Goal: Task Accomplishment & Management: Complete application form

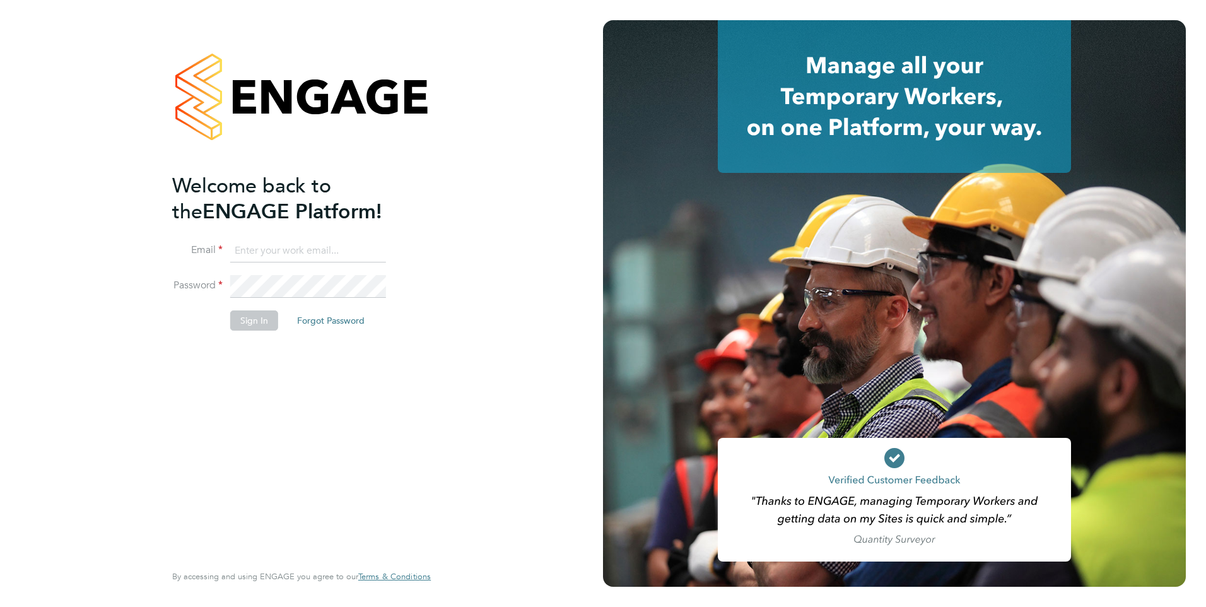
type input "[PERSON_NAME][EMAIL_ADDRESS][DOMAIN_NAME]"
click at [255, 326] on button "Sign In" at bounding box center [254, 320] width 48 height 20
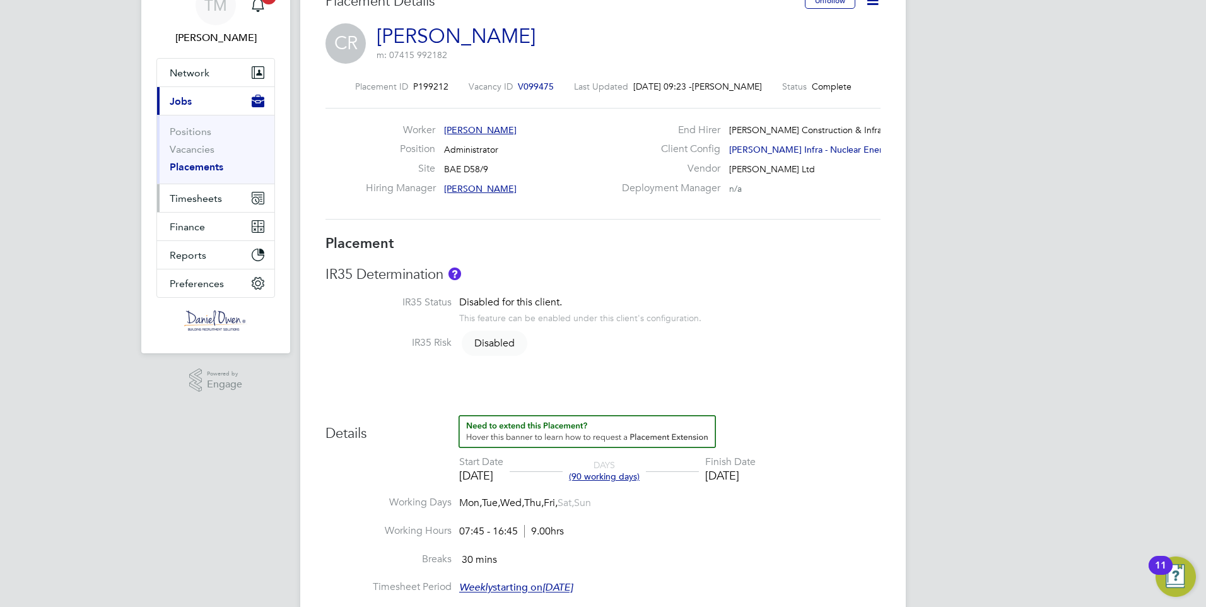
scroll to position [126, 0]
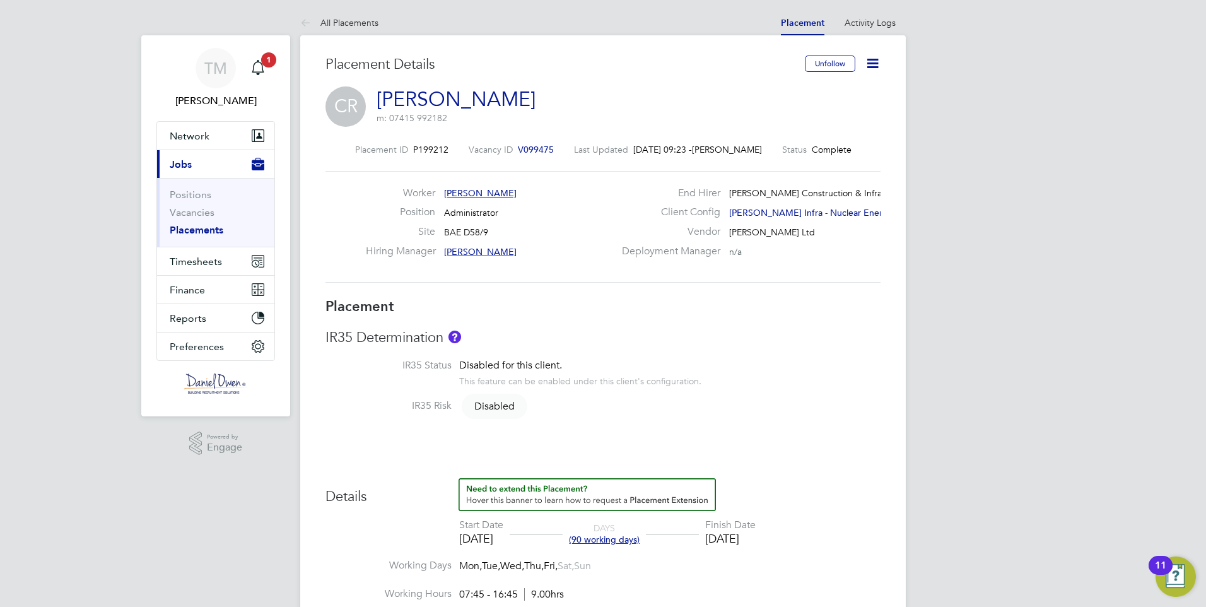
click at [204, 232] on link "Placements" at bounding box center [197, 230] width 54 height 12
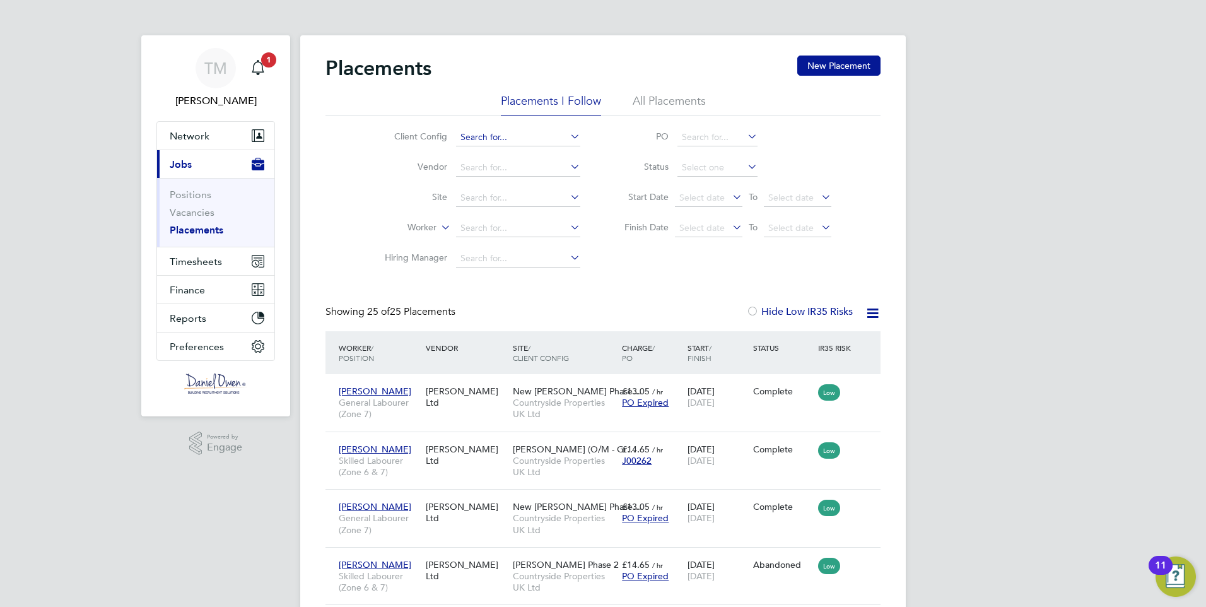
click at [514, 138] on input at bounding box center [518, 138] width 124 height 18
click at [192, 257] on span "Timesheets" at bounding box center [196, 261] width 52 height 12
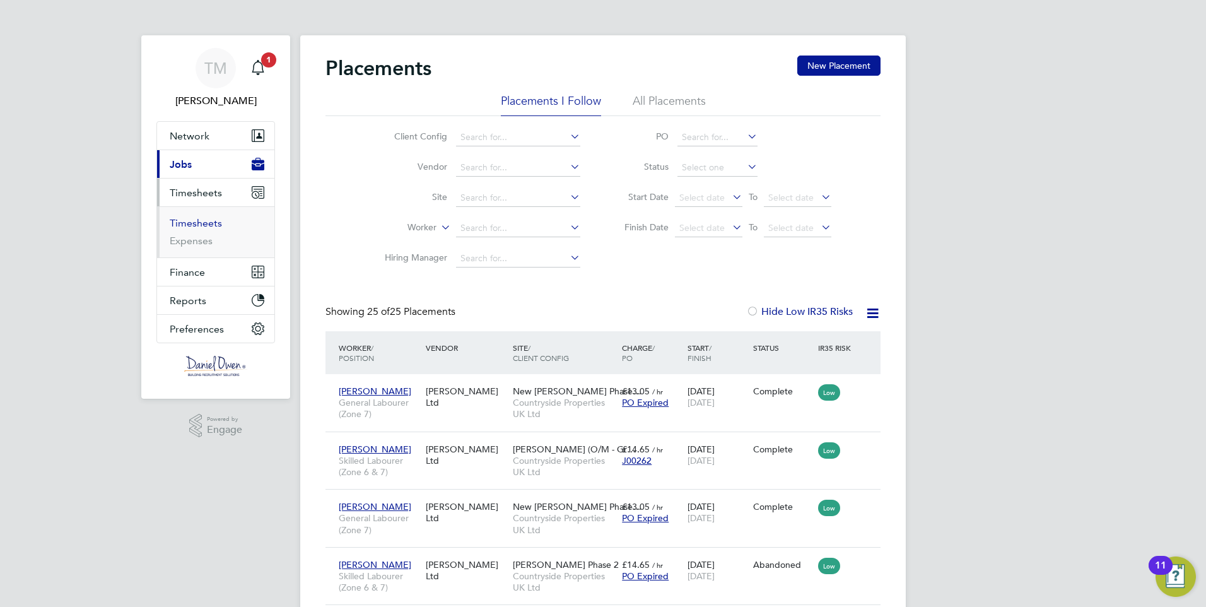
click at [205, 223] on link "Timesheets" at bounding box center [196, 223] width 52 height 12
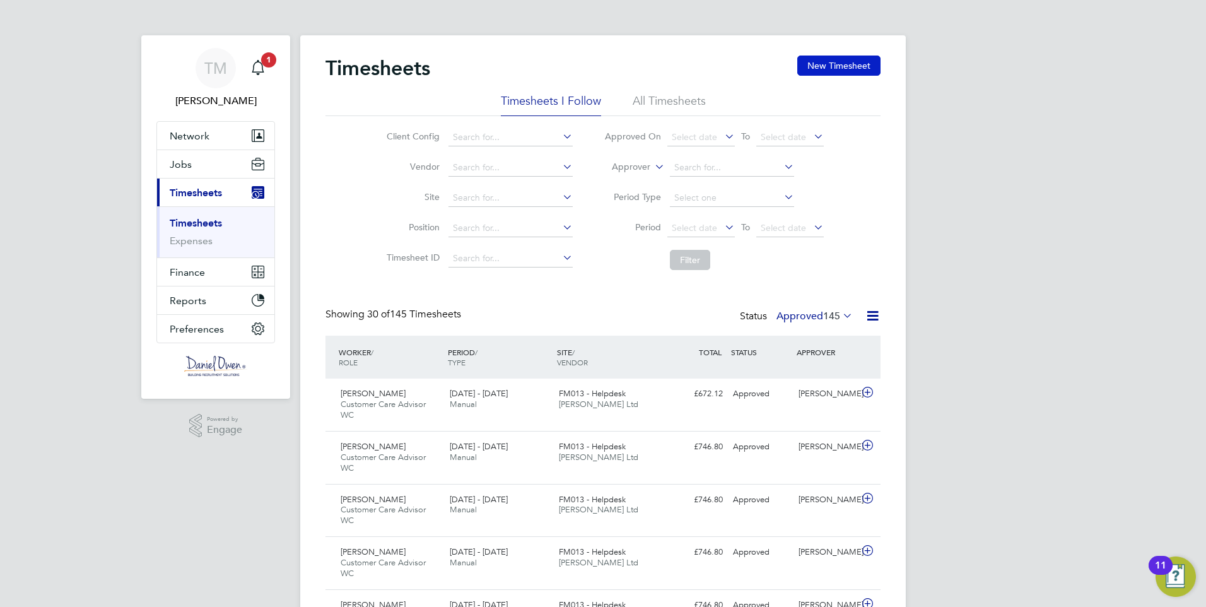
click at [822, 64] on button "New Timesheet" at bounding box center [838, 66] width 83 height 20
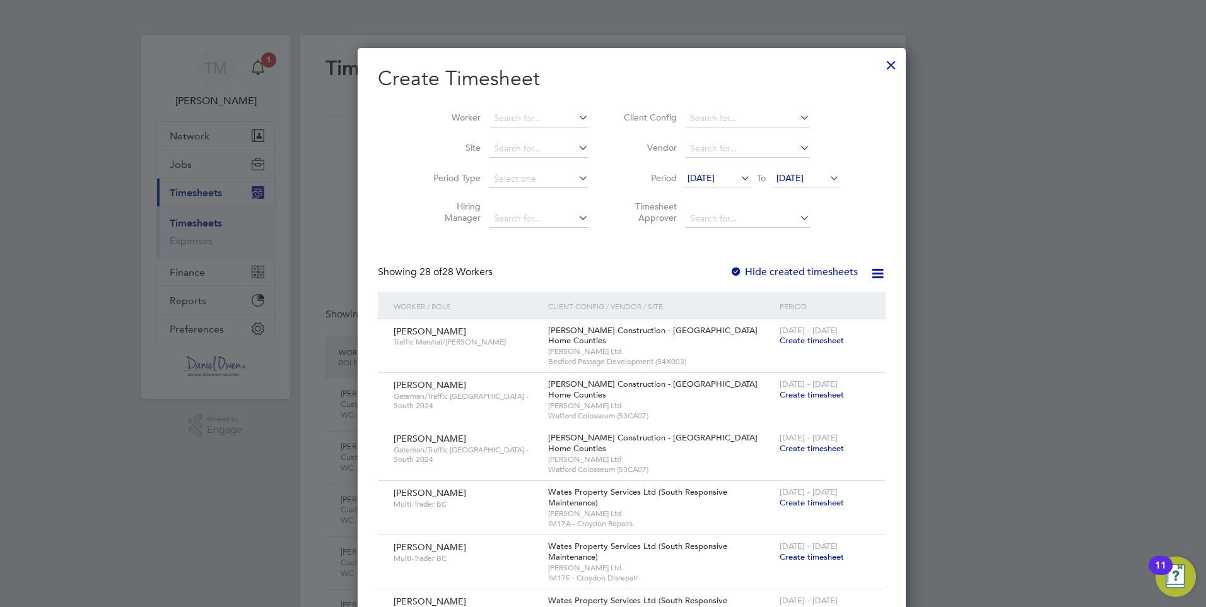
click at [738, 175] on icon at bounding box center [738, 178] width 0 height 18
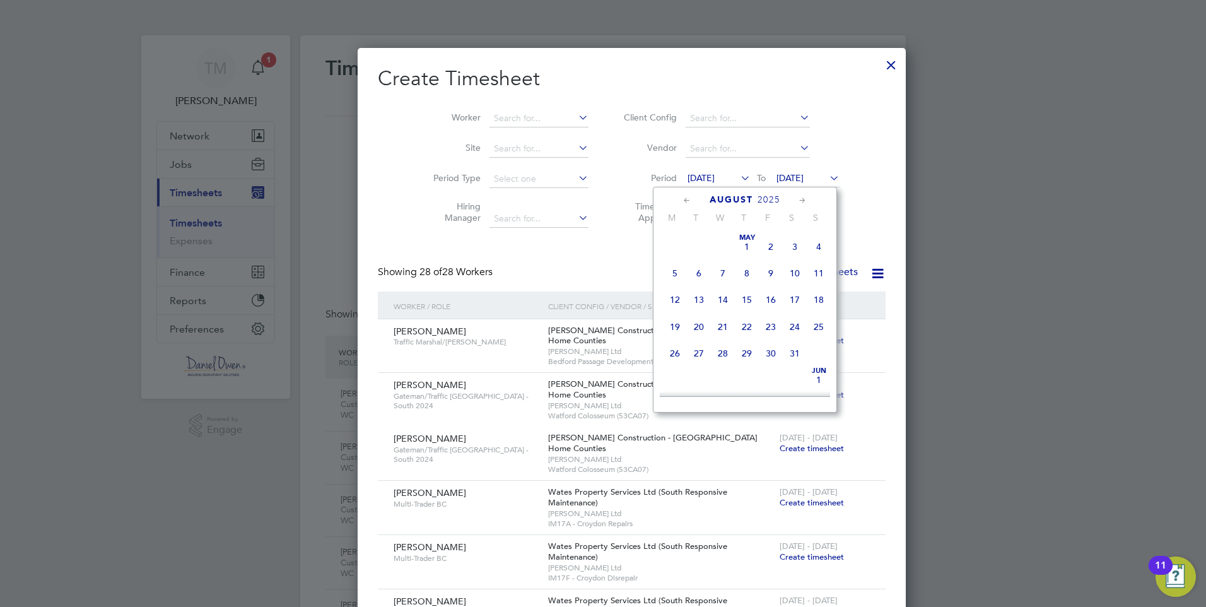
scroll to position [464, 0]
click at [797, 300] on span "23" at bounding box center [795, 288] width 24 height 24
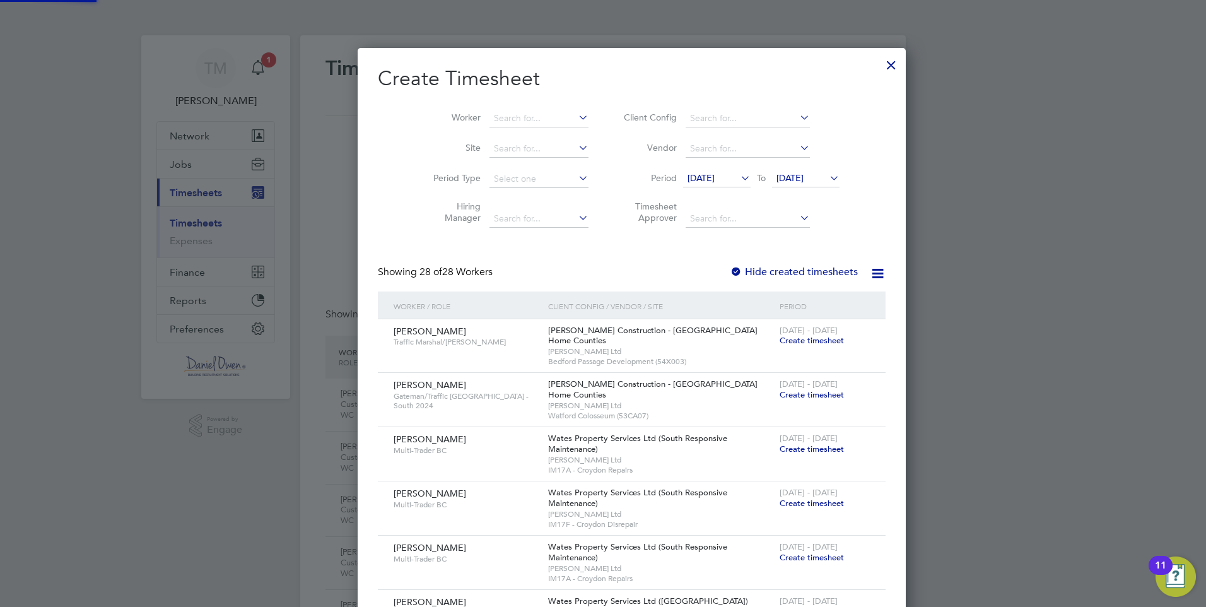
scroll to position [1729, 491]
click at [827, 180] on icon at bounding box center [827, 178] width 0 height 18
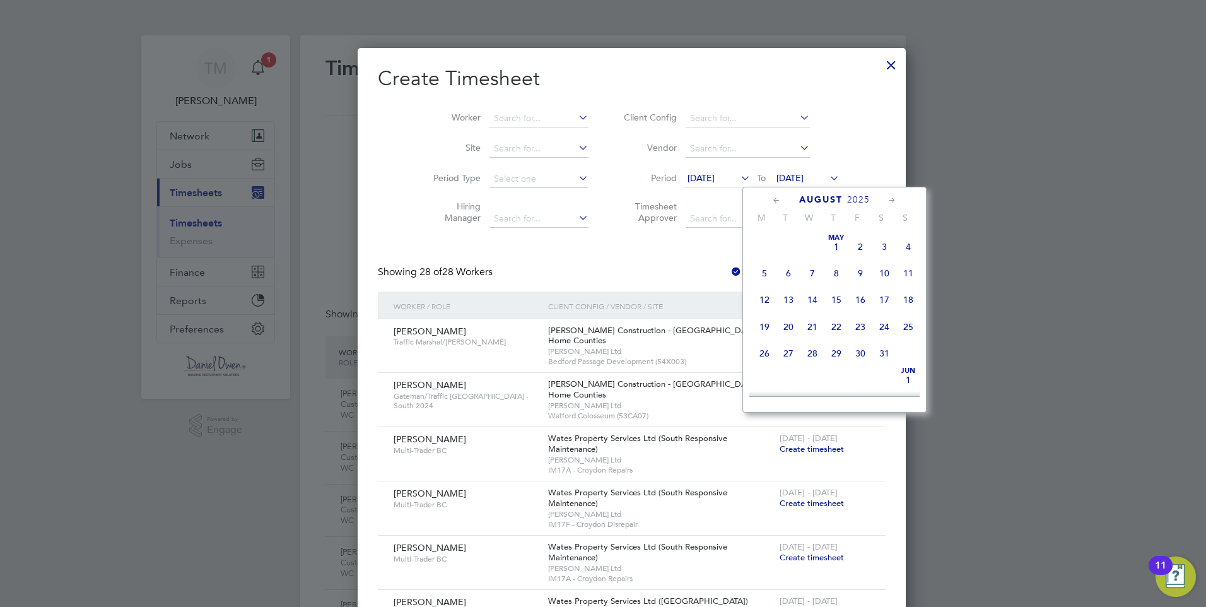
scroll to position [491, 0]
click at [859, 296] on span "29" at bounding box center [860, 288] width 24 height 24
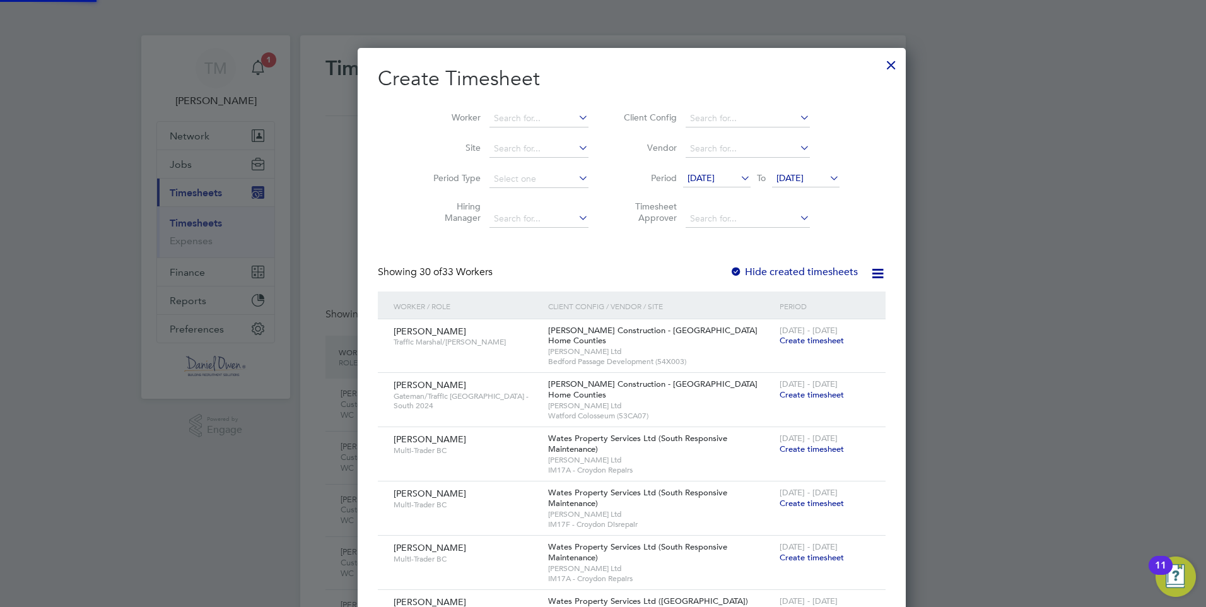
scroll to position [1863, 491]
click at [746, 268] on label "Hide created timesheets" at bounding box center [794, 272] width 128 height 13
click at [497, 110] on input at bounding box center [539, 119] width 99 height 18
click at [504, 132] on li "[PERSON_NAME]" at bounding box center [514, 135] width 109 height 17
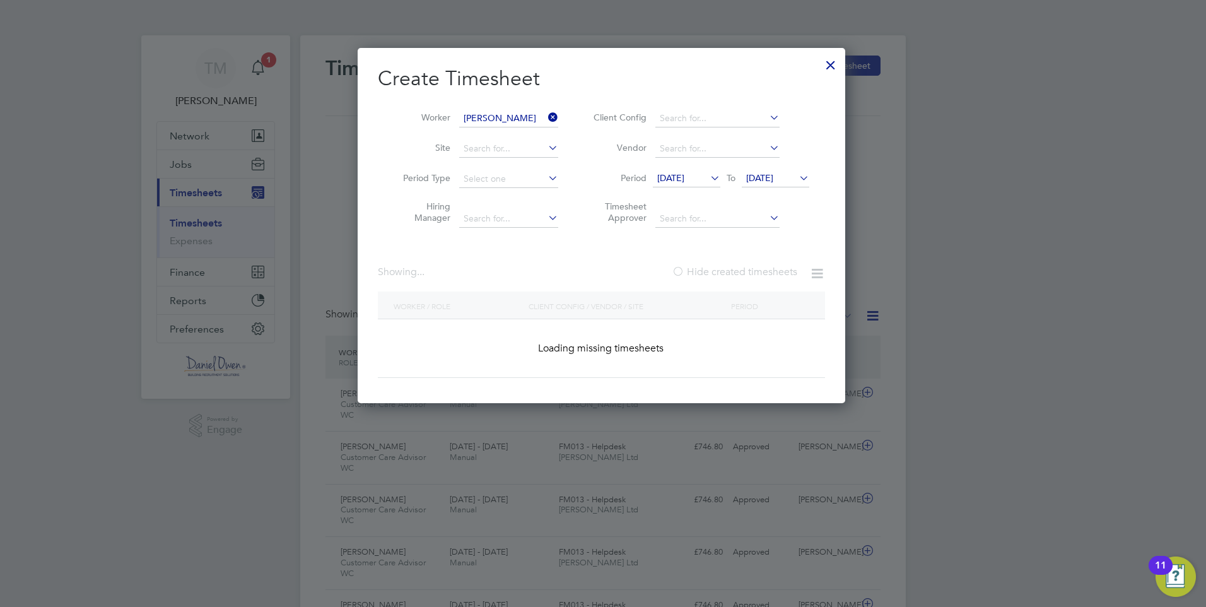
type input "[PERSON_NAME]"
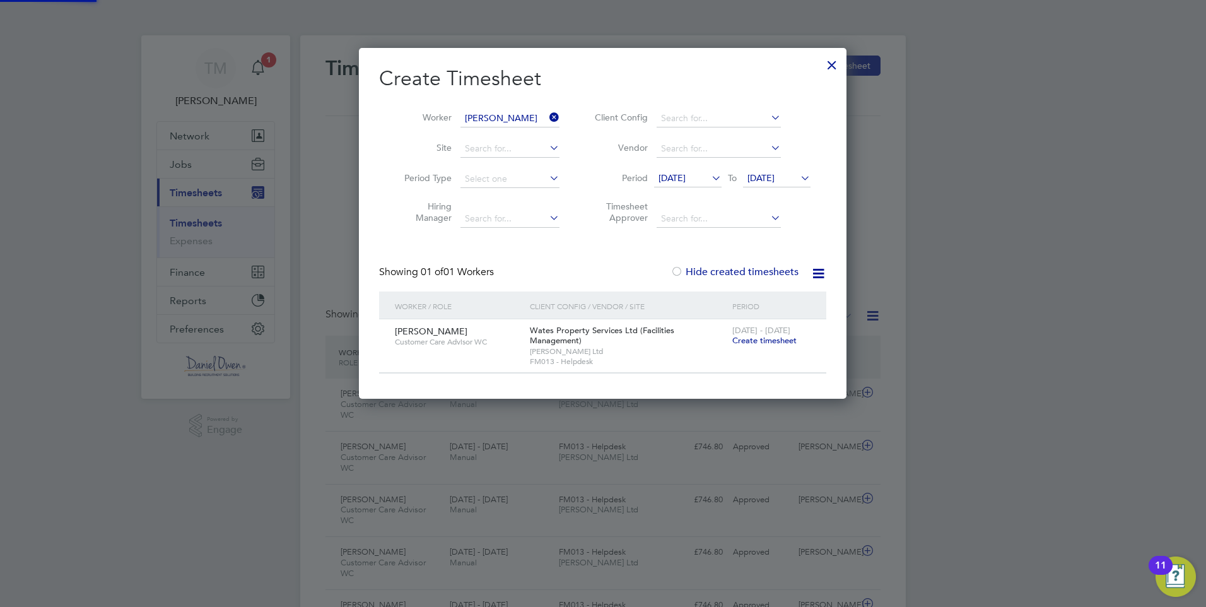
scroll to position [340, 488]
click at [765, 337] on span "Create timesheet" at bounding box center [764, 340] width 64 height 11
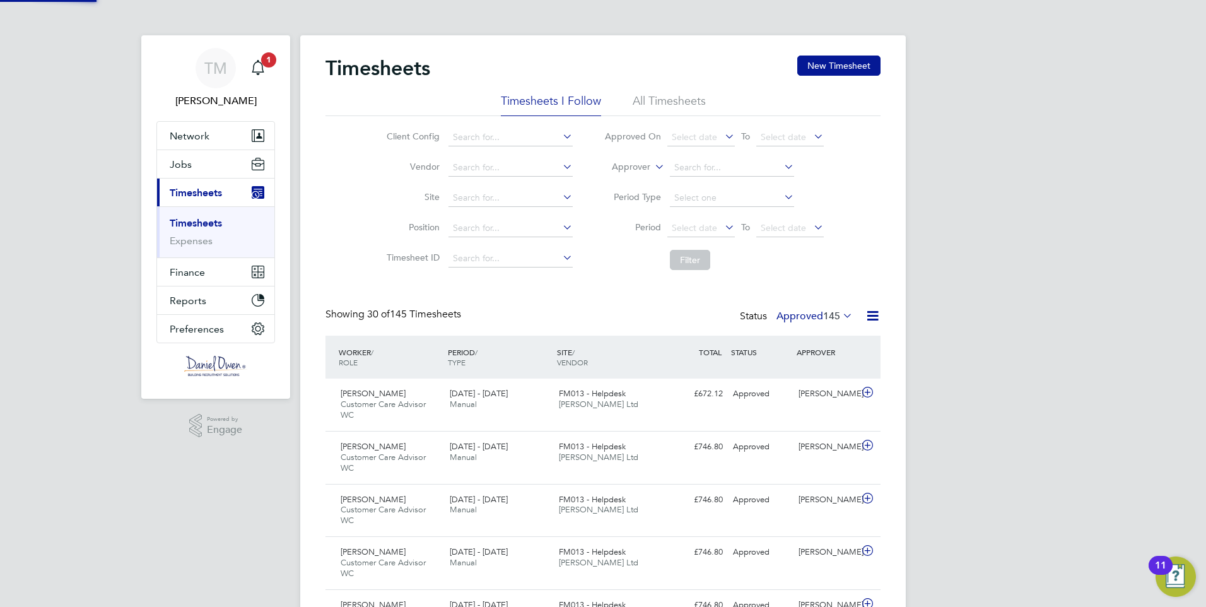
scroll to position [42, 110]
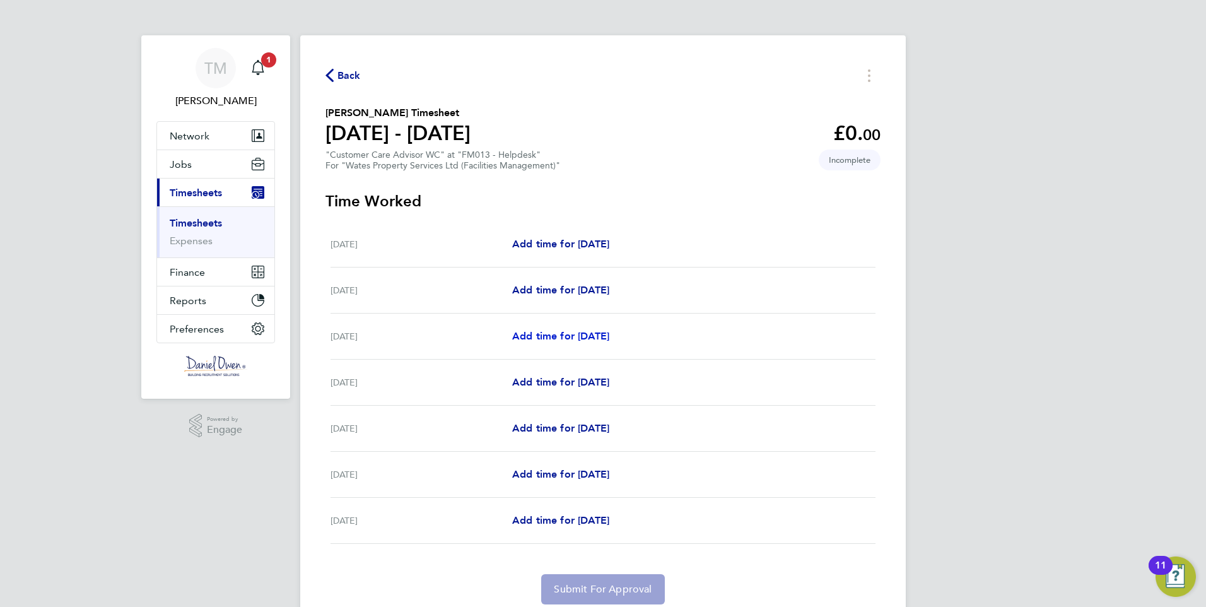
click at [563, 335] on span "Add time for [DATE]" at bounding box center [560, 336] width 97 height 12
select select "60"
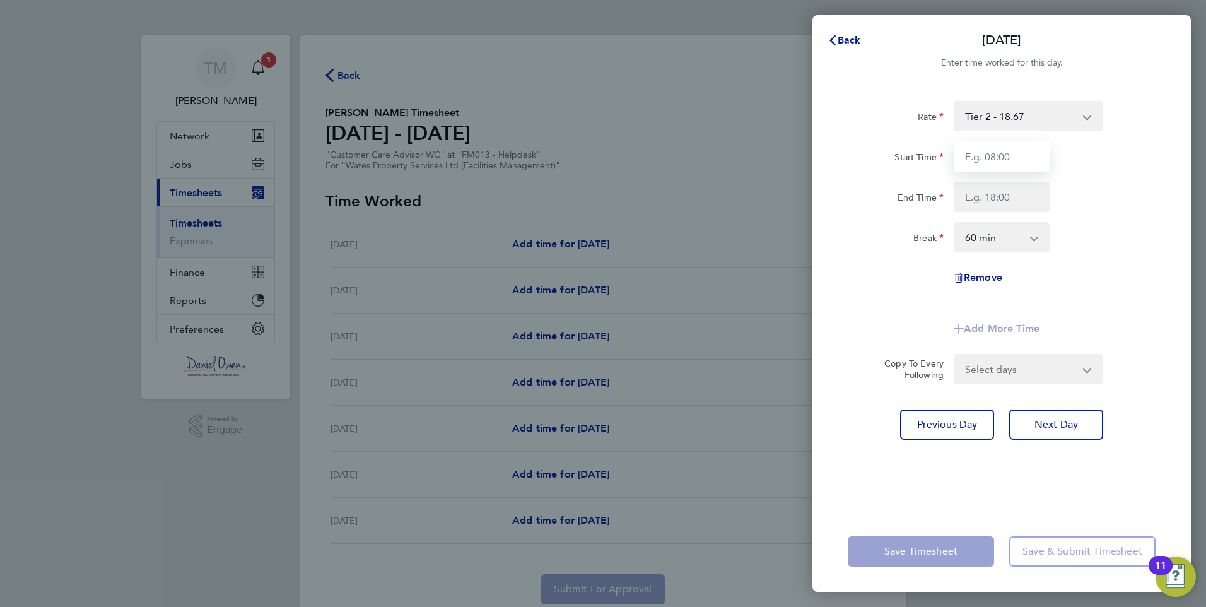
click at [1001, 156] on input "Start Time" at bounding box center [1002, 156] width 96 height 30
type input "09:00"
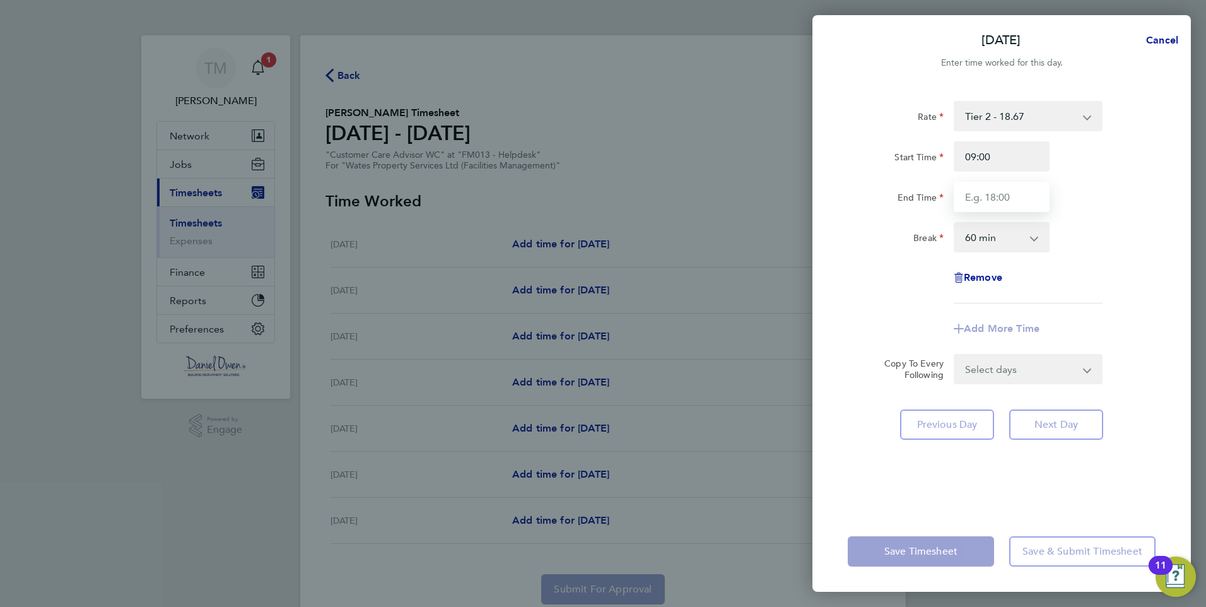
click at [989, 204] on input "End Time" at bounding box center [1002, 197] width 96 height 30
type input "15:00"
click at [1114, 167] on div "Start Time 09:00" at bounding box center [1002, 156] width 318 height 30
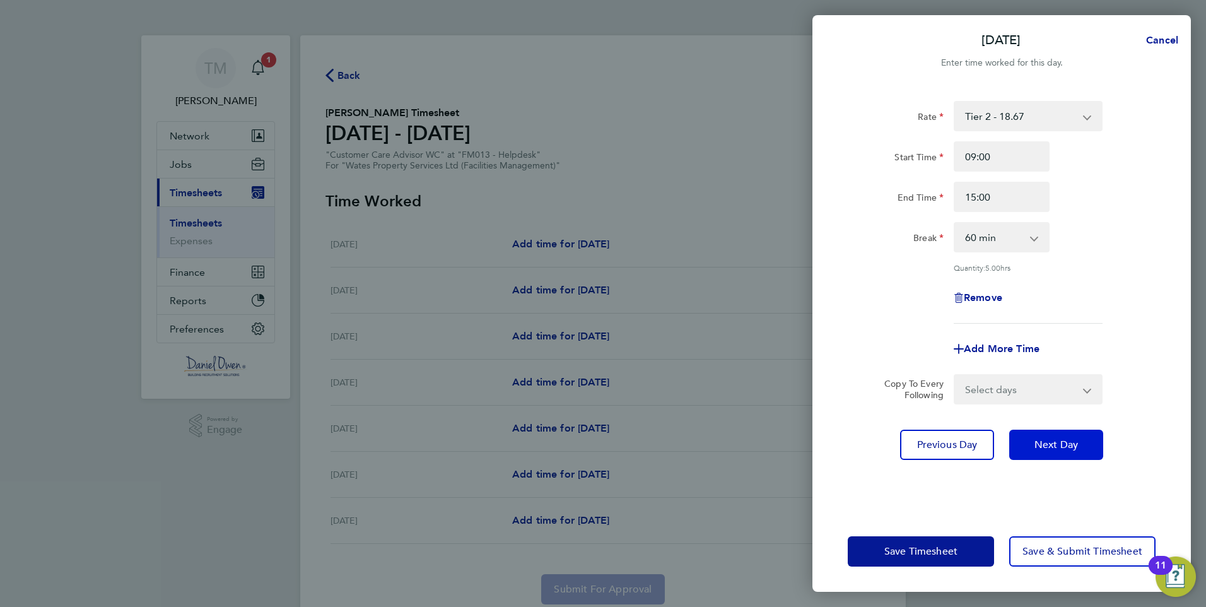
click at [1058, 440] on span "Next Day" at bounding box center [1057, 444] width 44 height 13
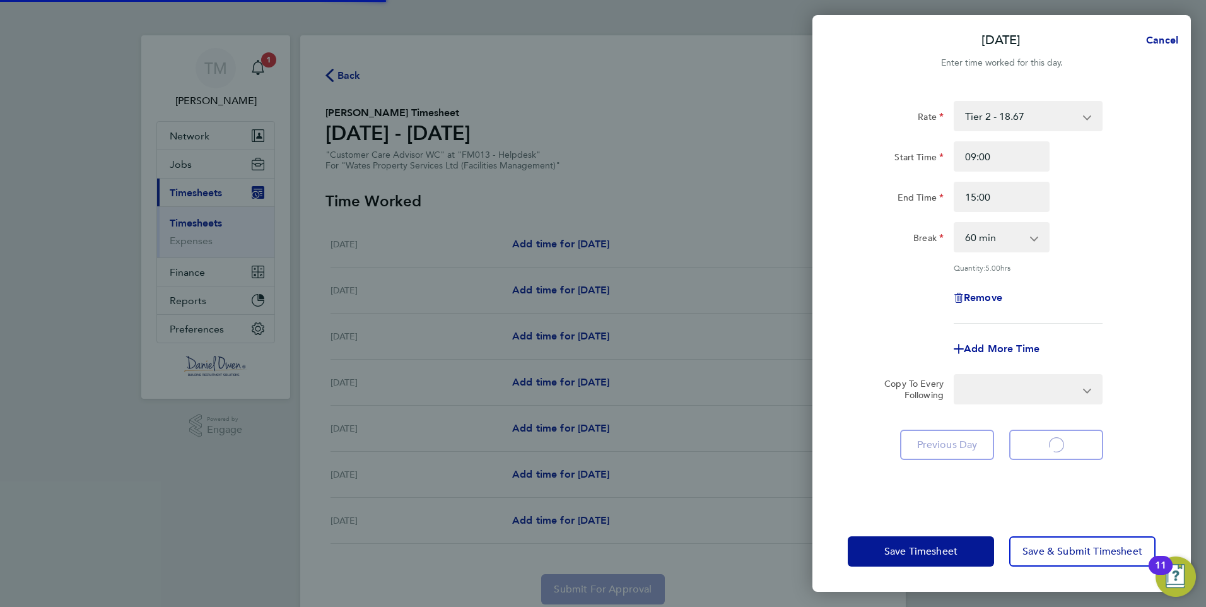
select select "60"
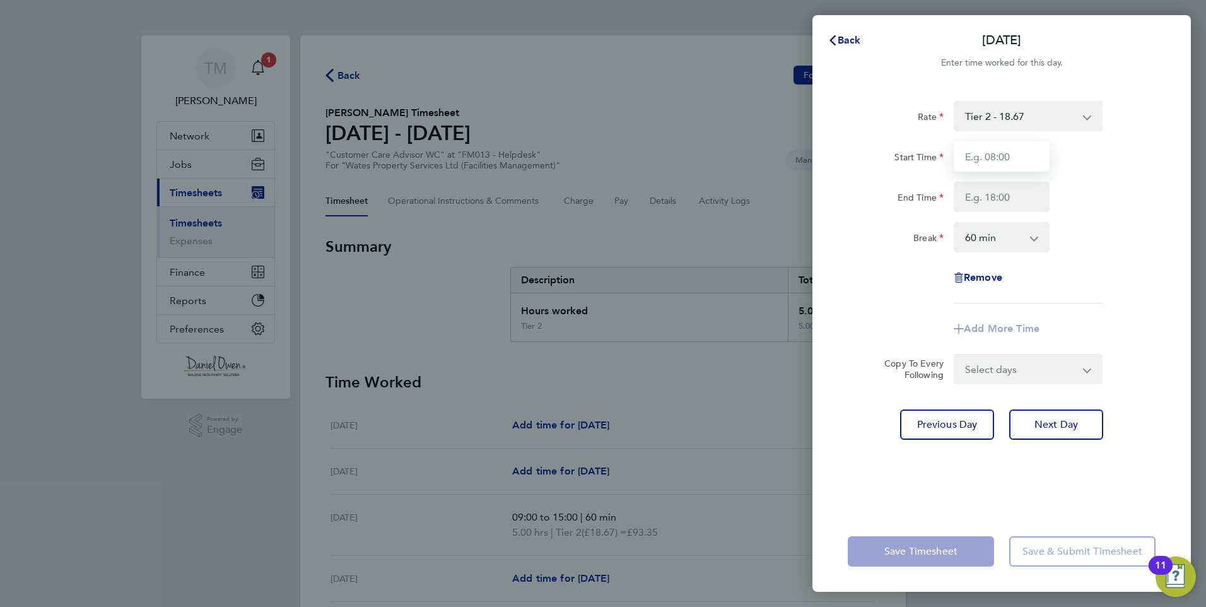
click at [1016, 160] on input "Start Time" at bounding box center [1002, 156] width 96 height 30
type input "09:00"
type input "15:00"
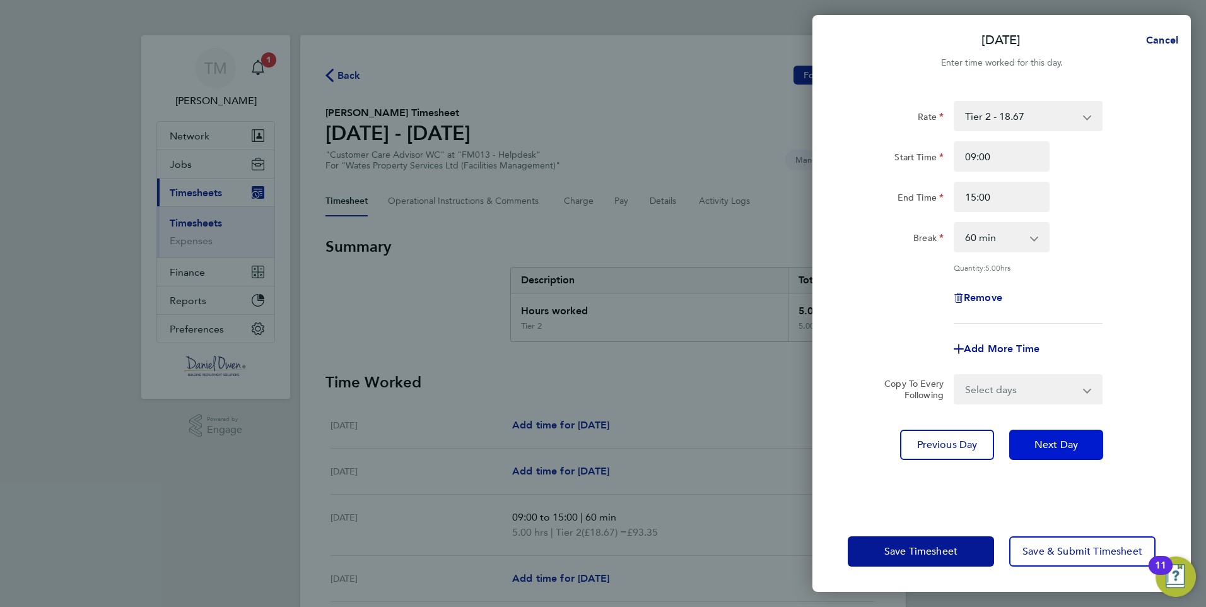
click at [1063, 449] on span "Next Day" at bounding box center [1057, 444] width 44 height 13
select select "60"
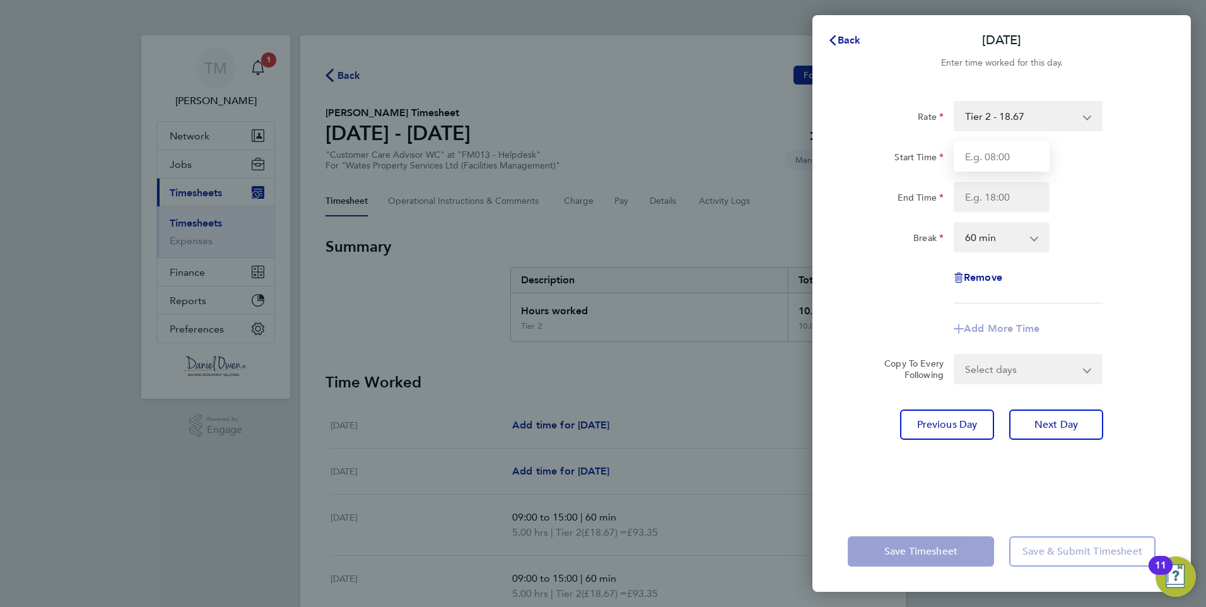
click at [1002, 155] on input "Start Time" at bounding box center [1002, 156] width 96 height 30
type input "09:00"
type input "15:00"
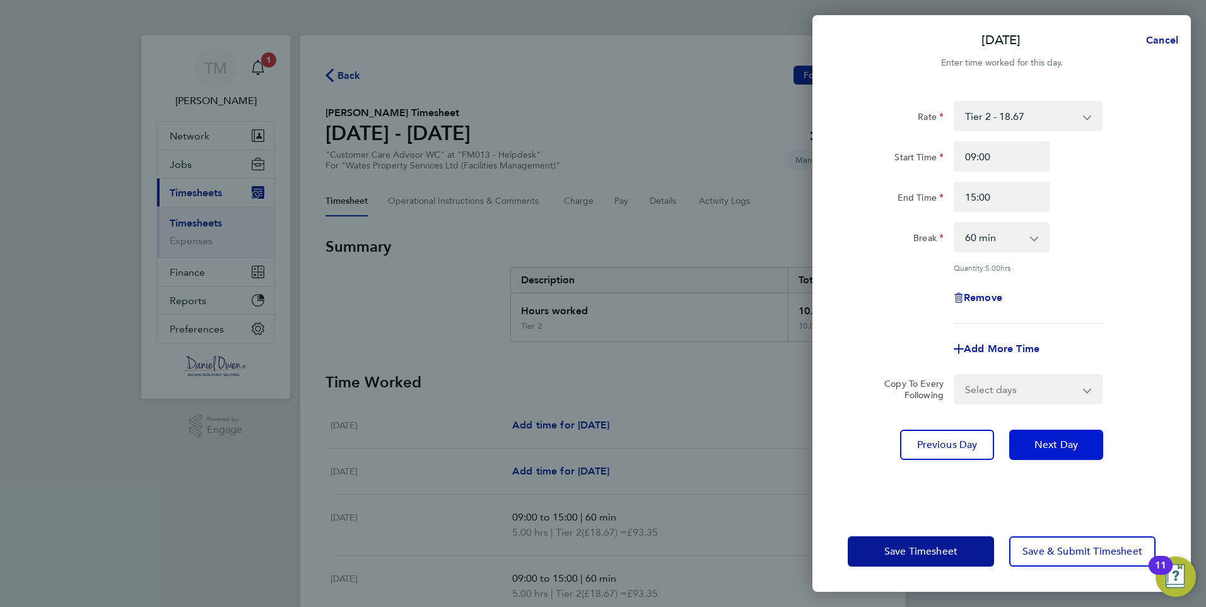
click at [1074, 440] on span "Next Day" at bounding box center [1057, 444] width 44 height 13
select select "60"
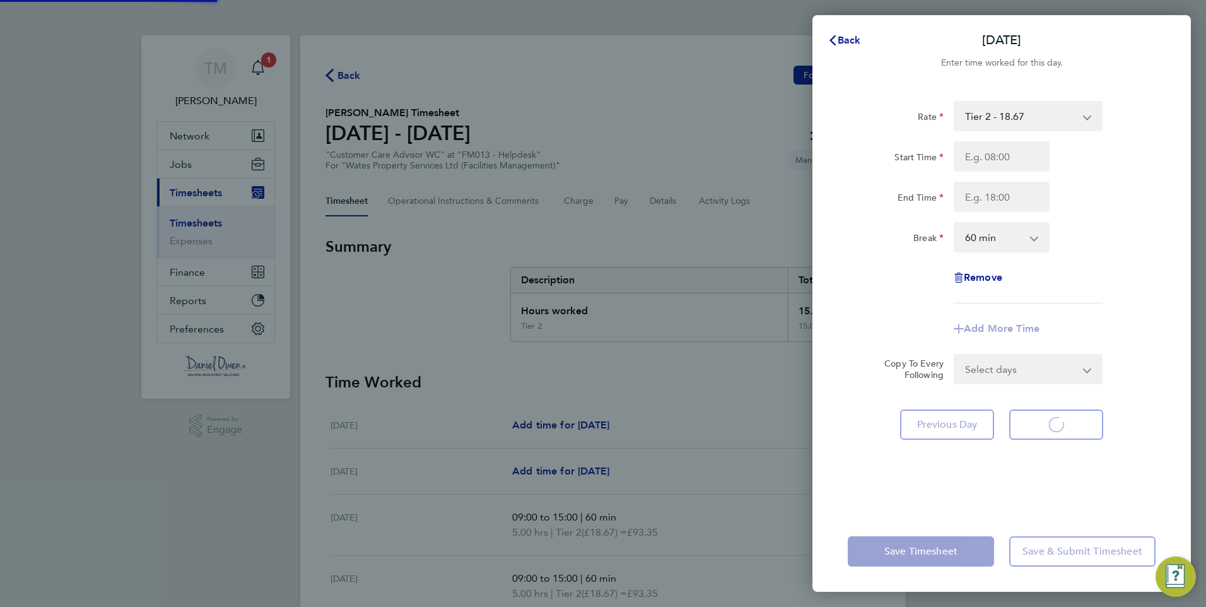
select select "60"
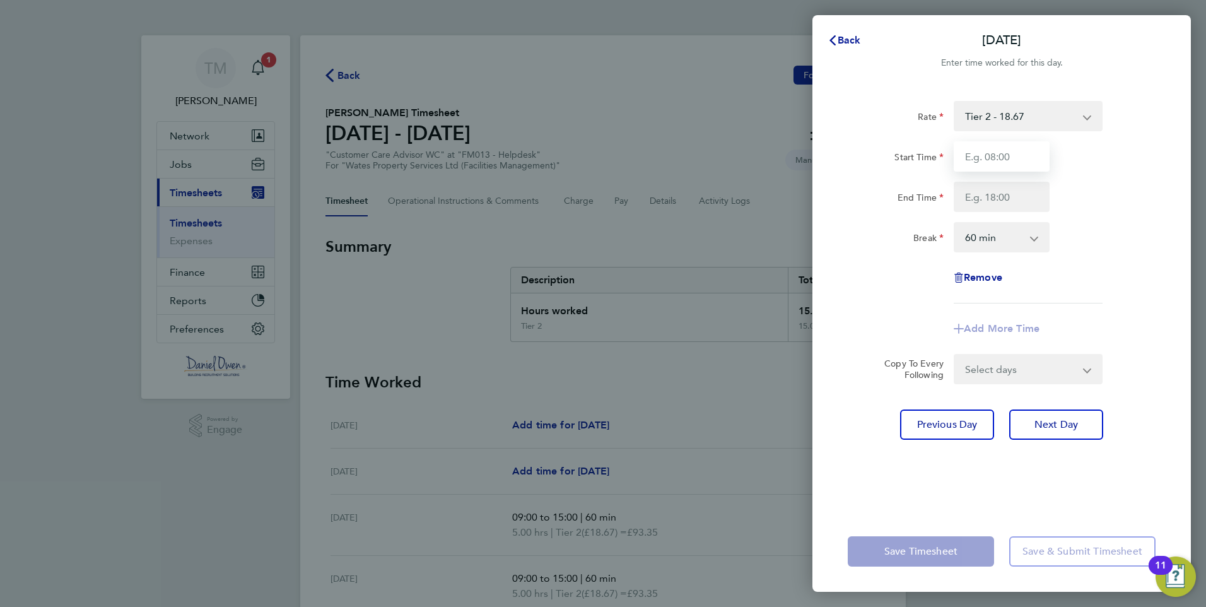
click at [1010, 161] on input "Start Time" at bounding box center [1002, 156] width 96 height 30
type input "09:00"
type input "15:00"
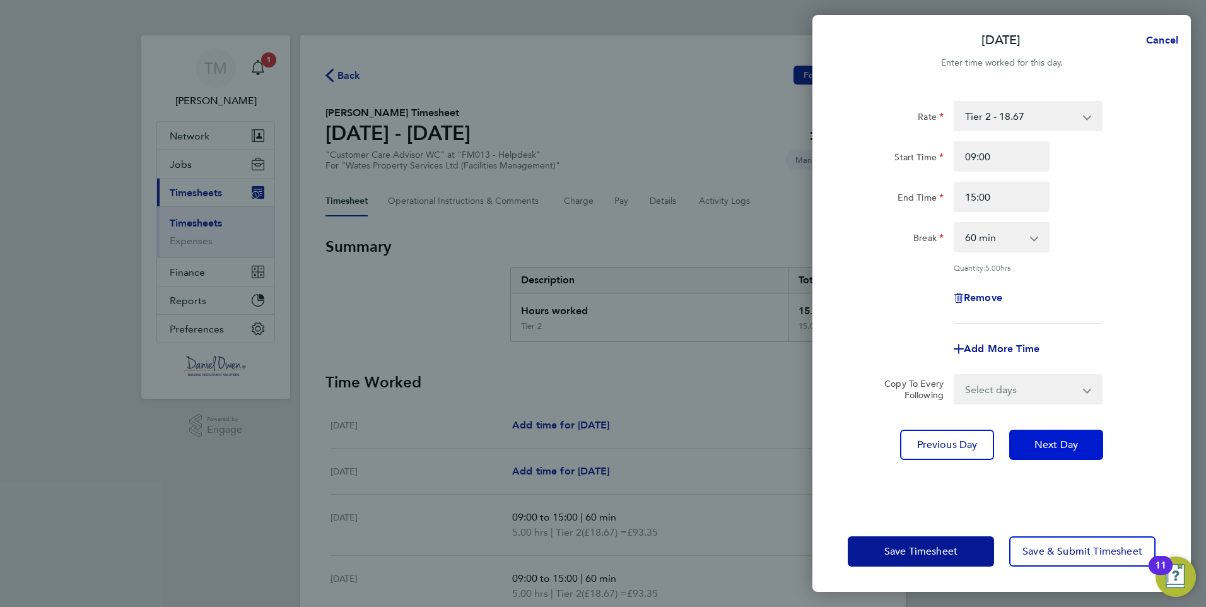
click at [1044, 438] on span "Next Day" at bounding box center [1057, 444] width 44 height 13
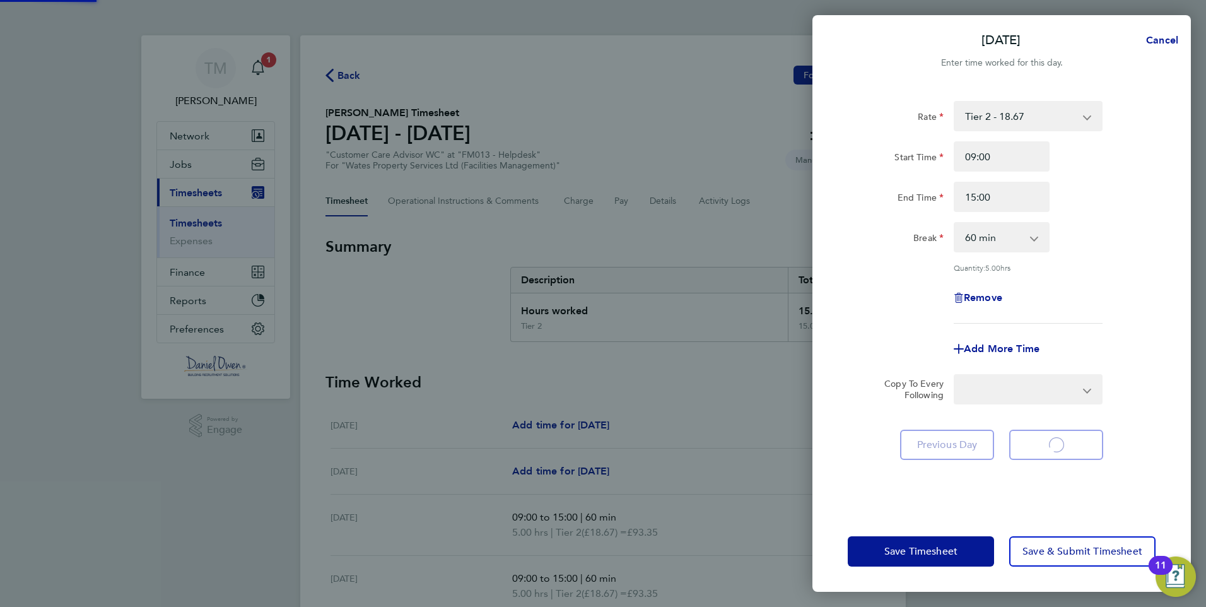
select select "60"
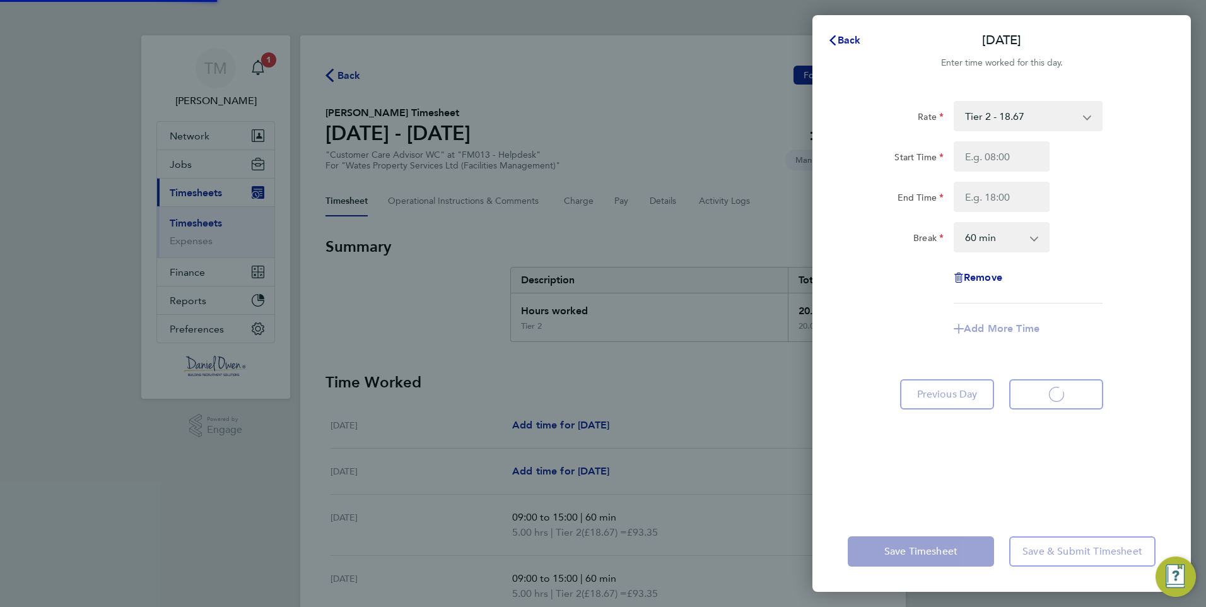
select select "60"
click at [1009, 161] on input "Start Time" at bounding box center [1002, 156] width 96 height 30
type input "09:00"
click at [989, 184] on input "End Time" at bounding box center [1002, 197] width 96 height 30
type input "17:00"
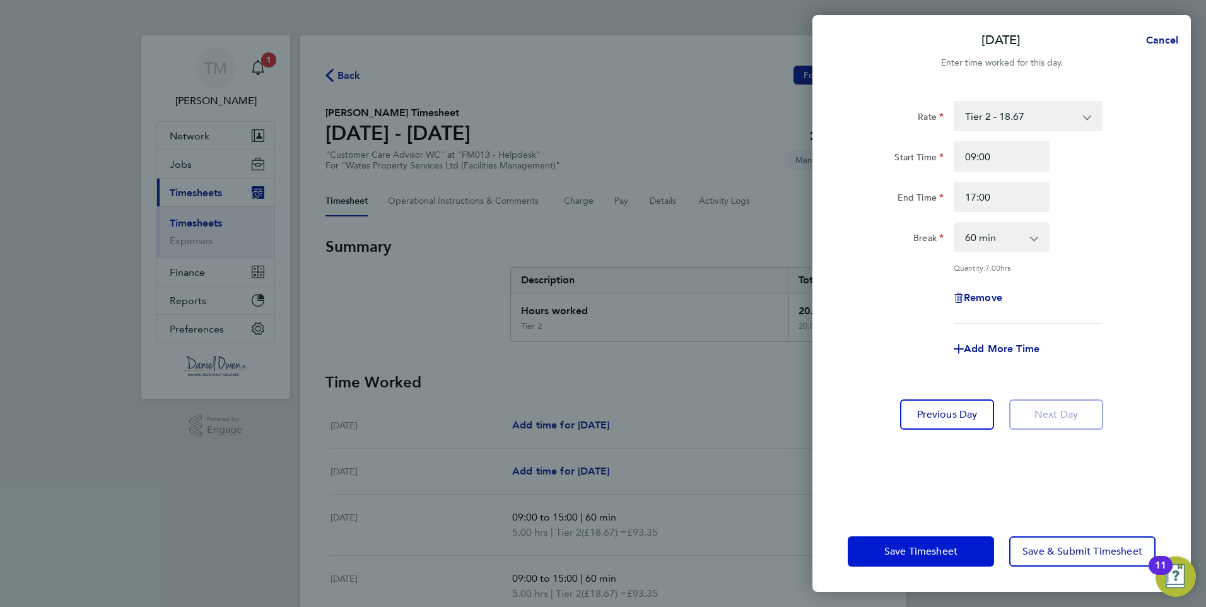
click at [903, 548] on span "Save Timesheet" at bounding box center [920, 551] width 73 height 13
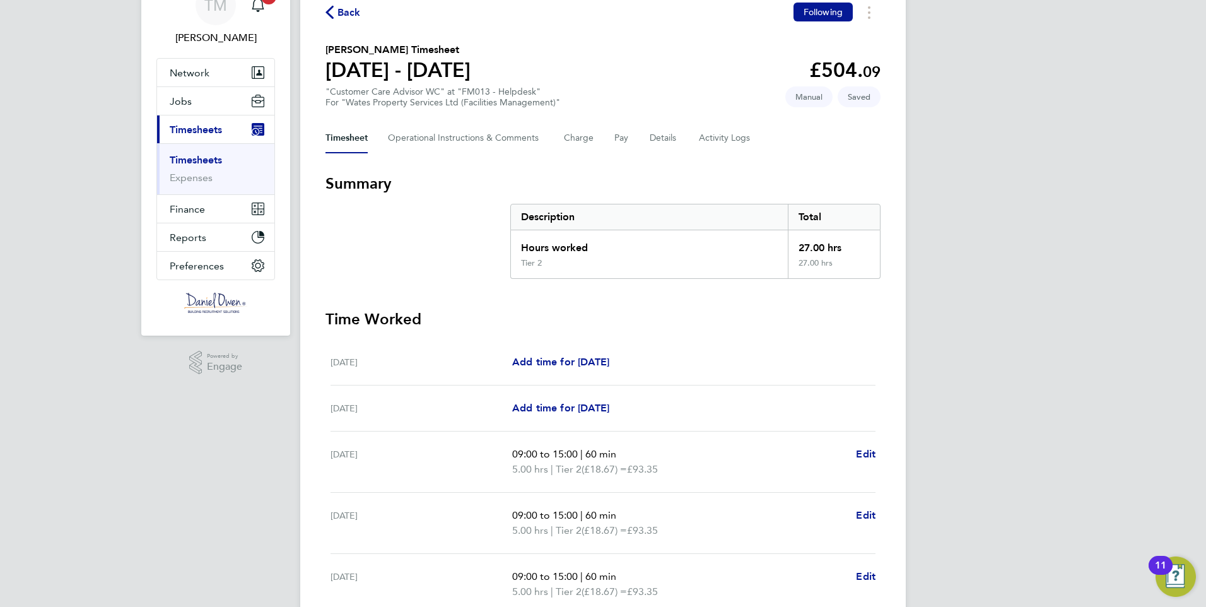
scroll to position [252, 0]
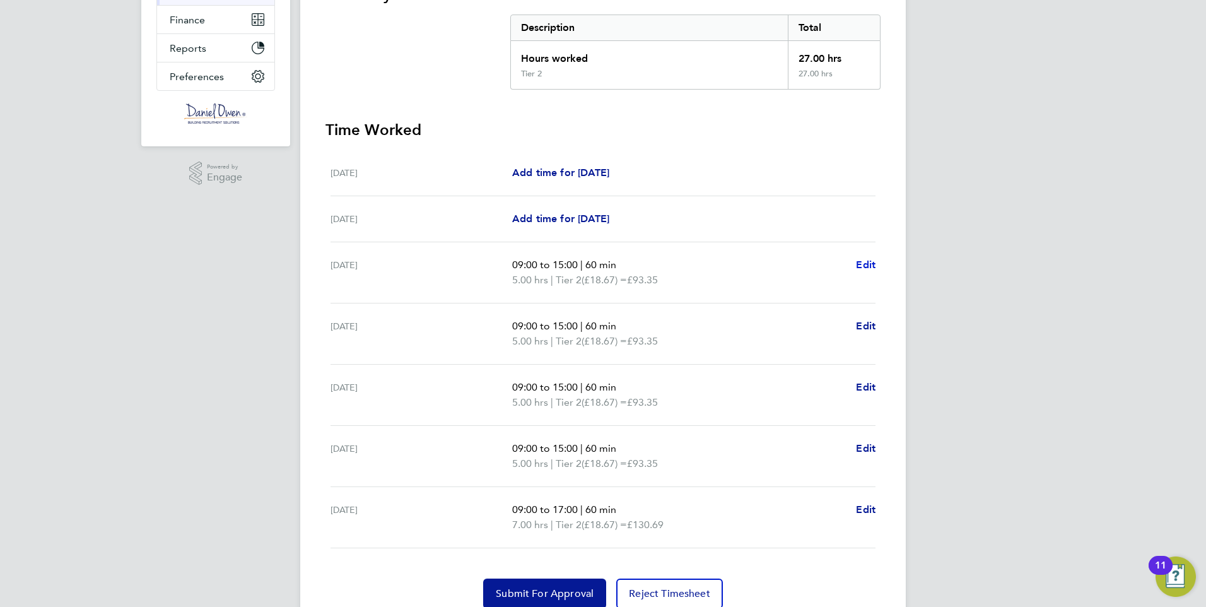
click at [866, 262] on span "Edit" at bounding box center [866, 265] width 20 height 12
select select "60"
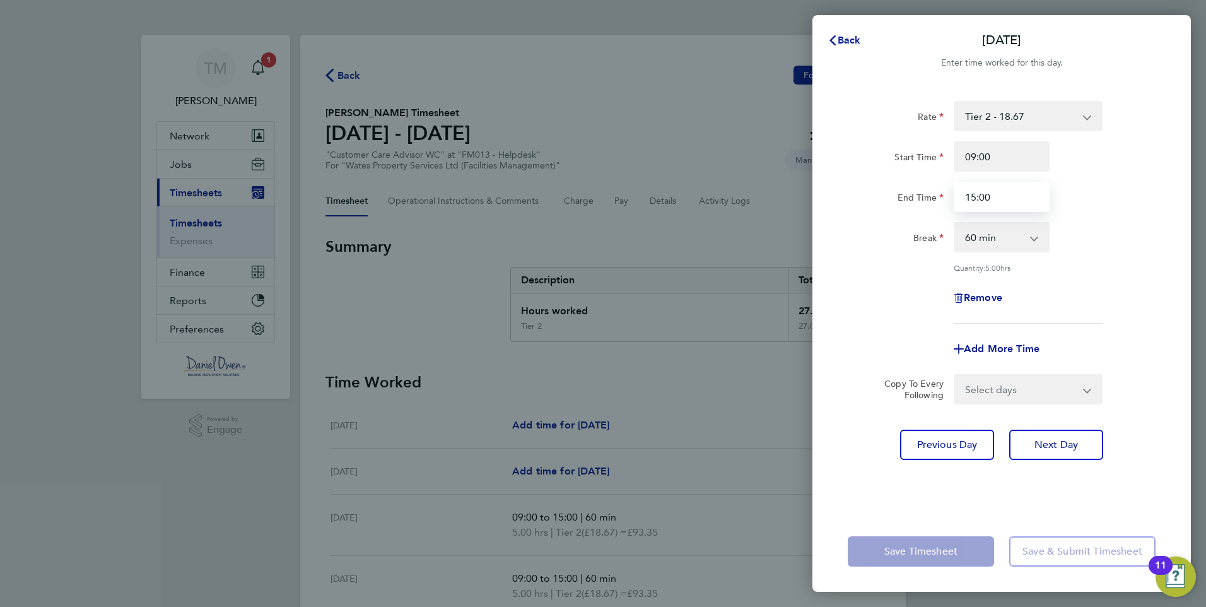
click at [1011, 202] on input "15:00" at bounding box center [1002, 197] width 96 height 30
click at [973, 196] on input "15:00" at bounding box center [1002, 197] width 96 height 30
click at [973, 194] on input "15:00" at bounding box center [1002, 197] width 96 height 30
click at [972, 195] on input "15:00" at bounding box center [1002, 197] width 96 height 30
type input "17:00"
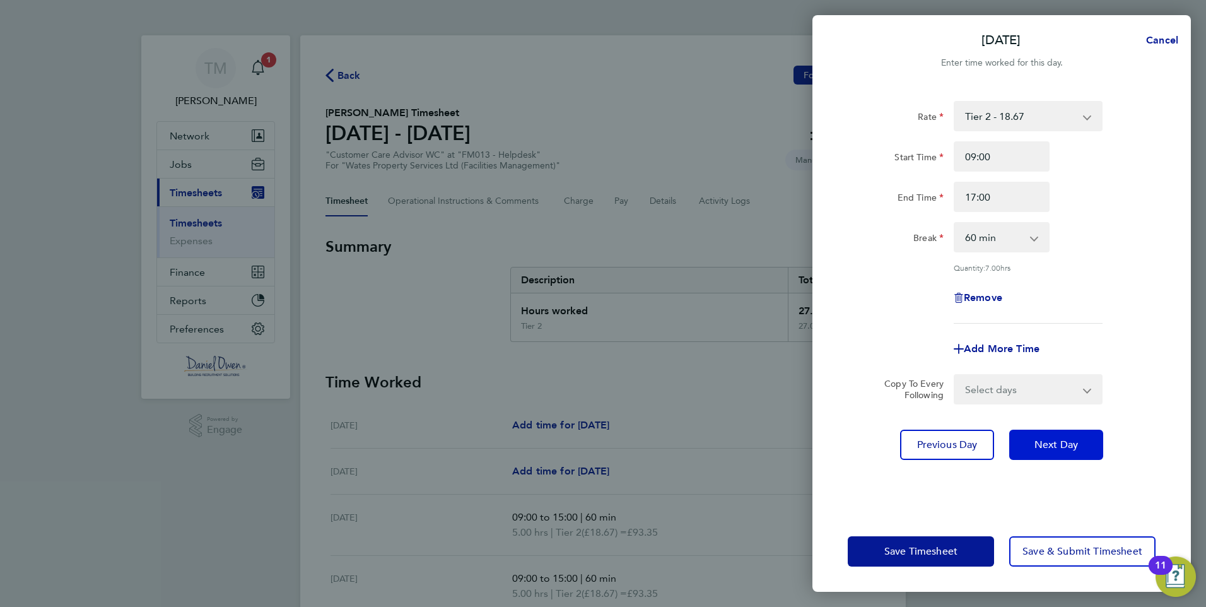
click at [1073, 445] on span "Next Day" at bounding box center [1057, 444] width 44 height 13
select select "60"
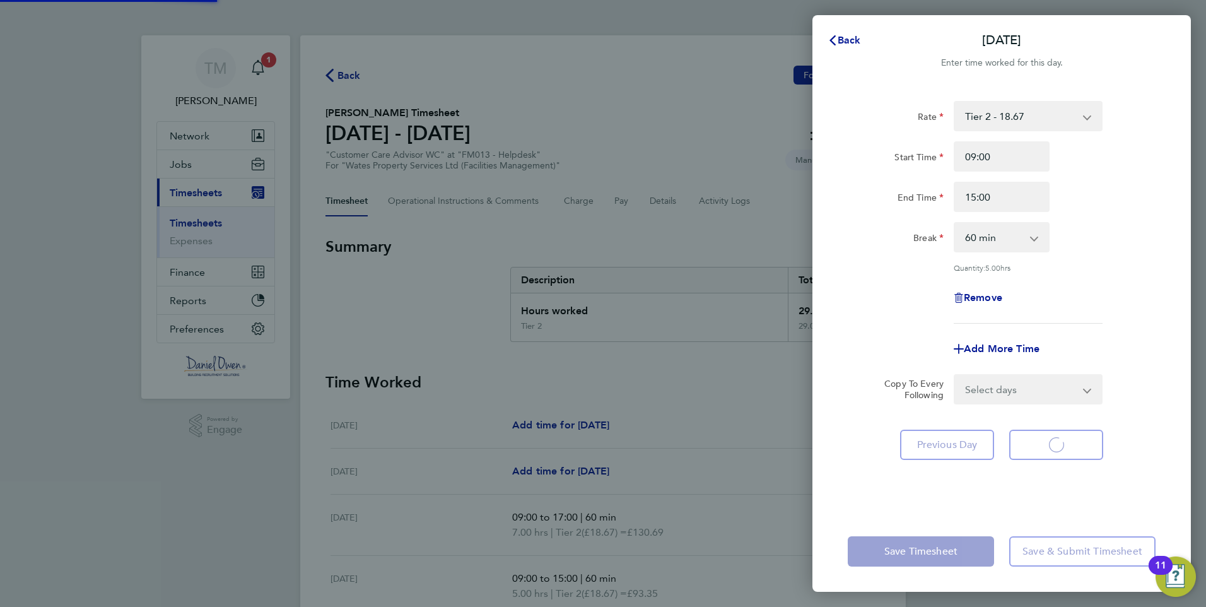
select select "60"
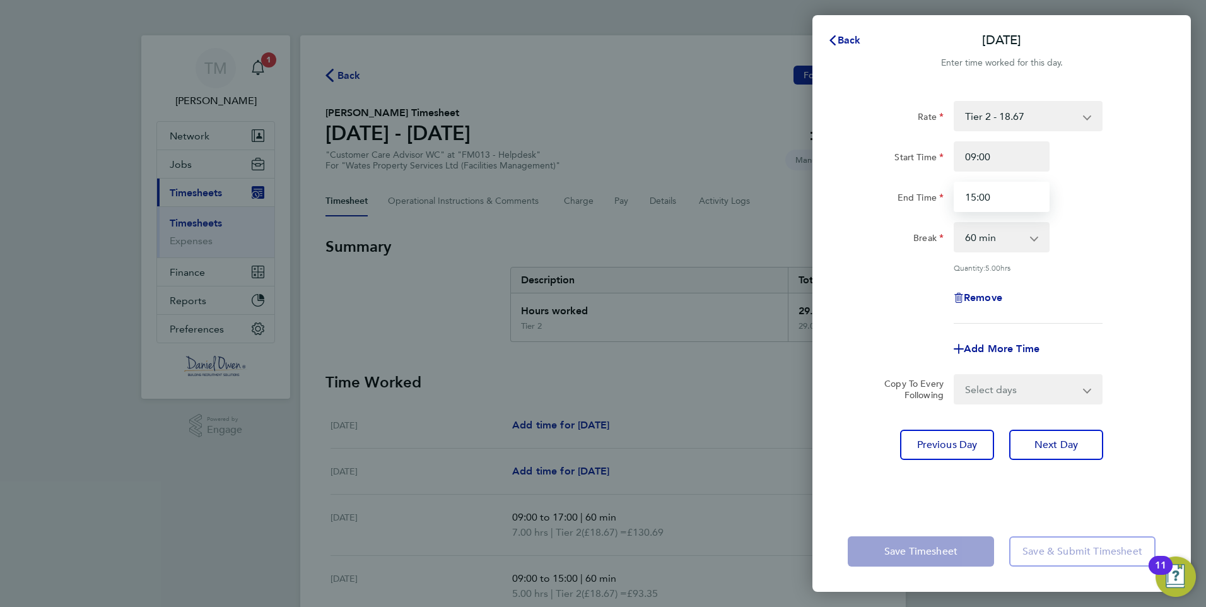
click at [974, 196] on input "15:00" at bounding box center [1002, 197] width 96 height 30
drag, startPoint x: 994, startPoint y: 200, endPoint x: 913, endPoint y: 196, distance: 81.5
click at [913, 196] on div "End Time 15:00" at bounding box center [1002, 197] width 318 height 30
type input "17:00"
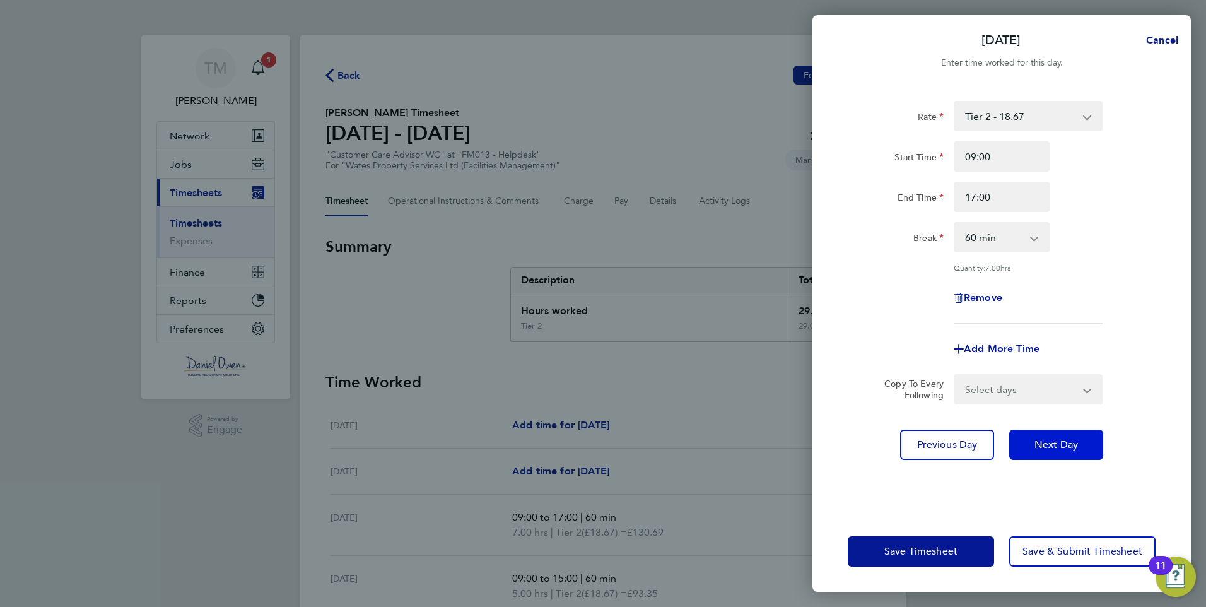
drag, startPoint x: 1038, startPoint y: 438, endPoint x: 974, endPoint y: 180, distance: 265.9
click at [1039, 438] on span "Next Day" at bounding box center [1057, 444] width 44 height 13
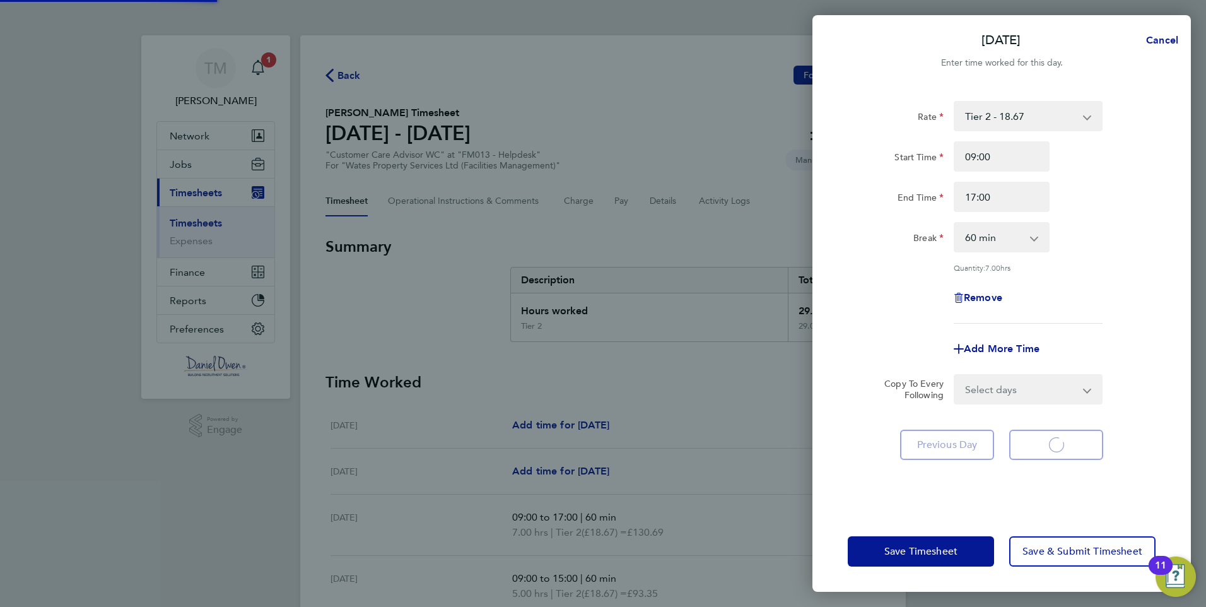
select select "60"
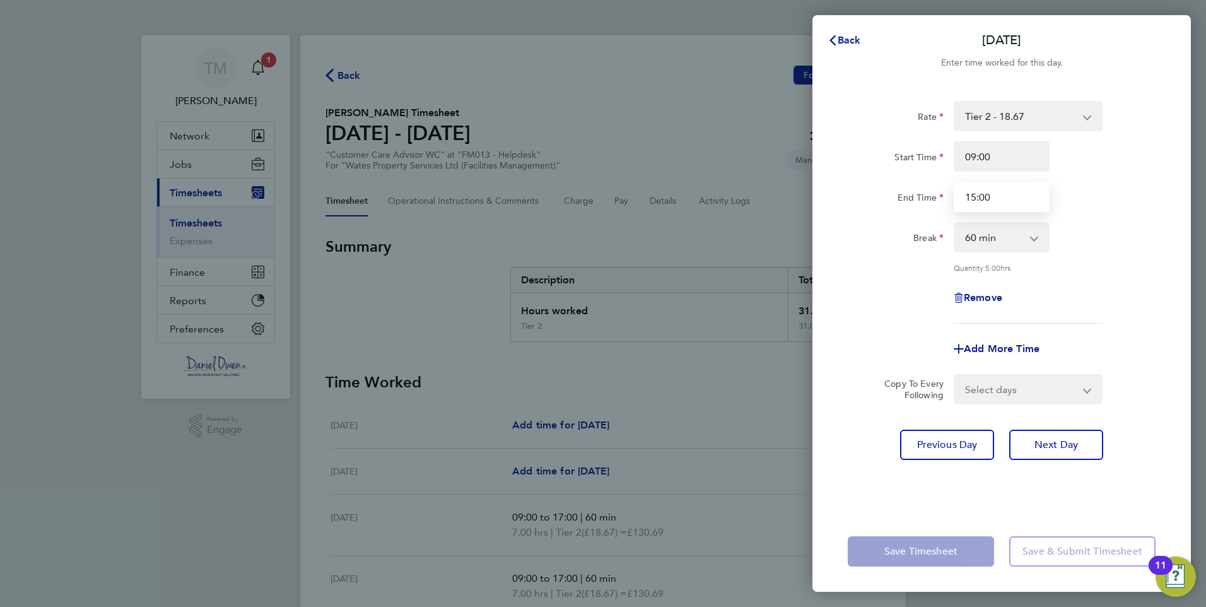
click at [1002, 196] on input "15:00" at bounding box center [1002, 197] width 96 height 30
drag, startPoint x: 945, startPoint y: 199, endPoint x: 808, endPoint y: 205, distance: 137.0
click at [809, 204] on div "Back [DATE] Enter time worked for this day. Rate Tier 2 - 18.67 Start Time 09:0…" at bounding box center [603, 303] width 1206 height 607
click at [989, 197] on input "End Time" at bounding box center [1002, 197] width 96 height 30
type input "17:00"
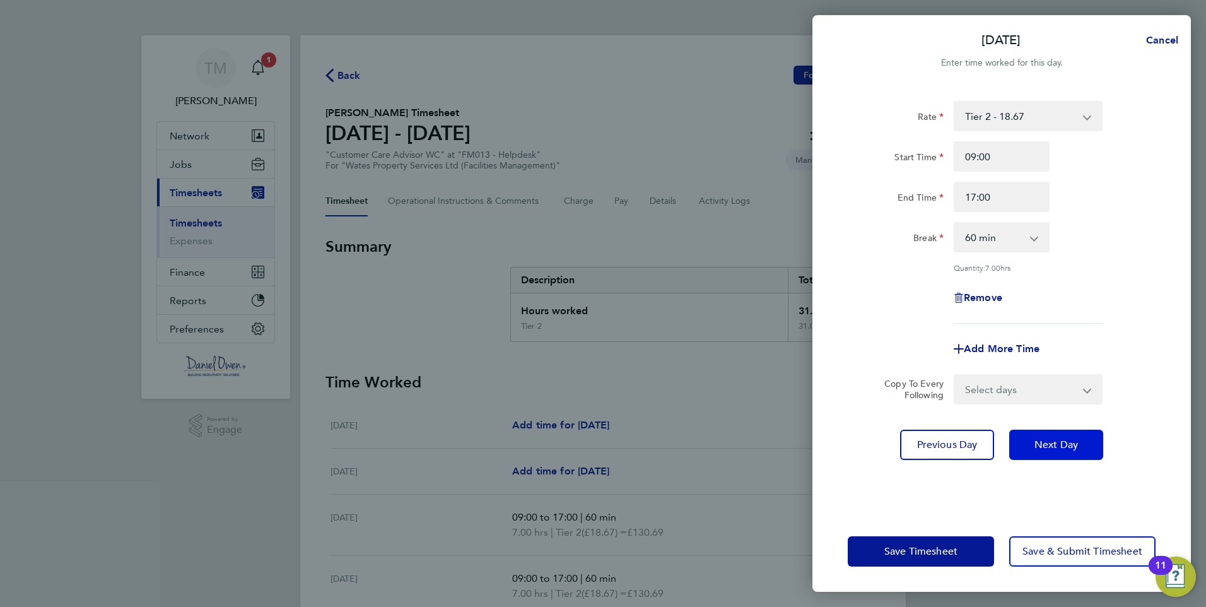
click at [1037, 440] on span "Next Day" at bounding box center [1057, 444] width 44 height 13
select select "60"
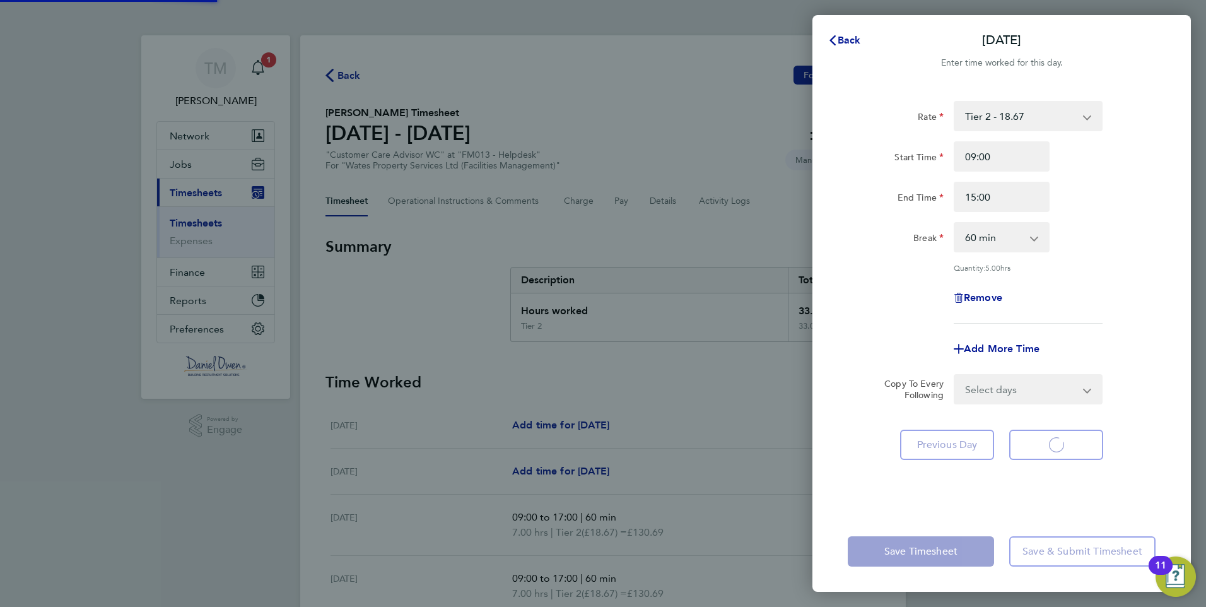
select select "60"
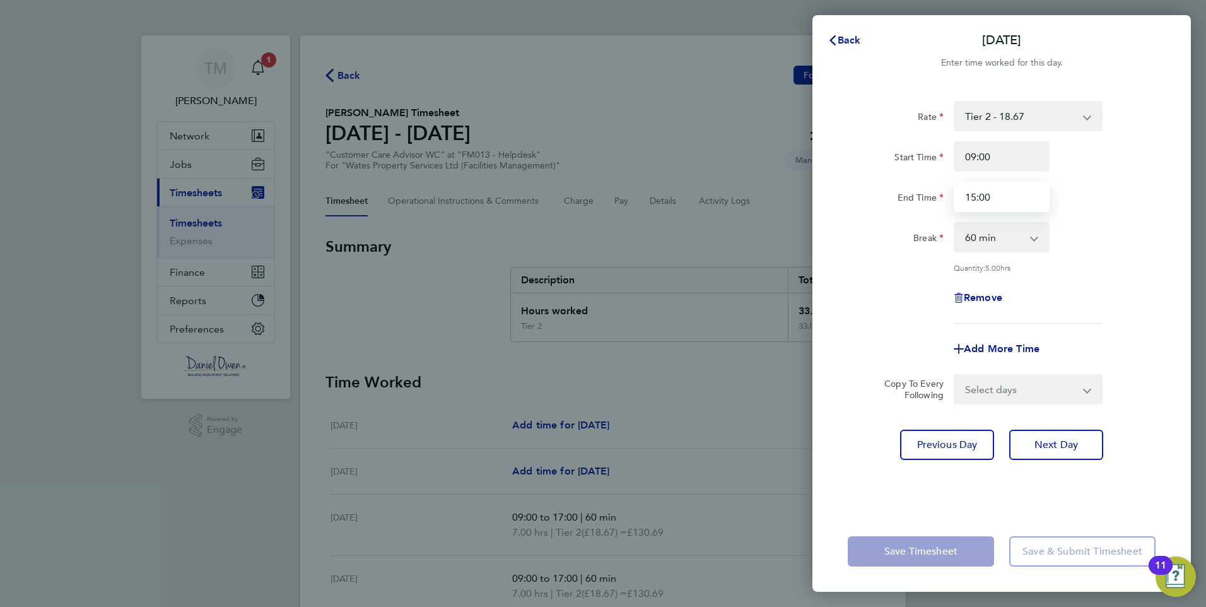
drag, startPoint x: 1001, startPoint y: 199, endPoint x: 754, endPoint y: 220, distance: 247.5
click at [754, 220] on div "Back [DATE] Enter time worked for this day. Rate Tier 2 - 18.67 Start Time 09:0…" at bounding box center [603, 303] width 1206 height 607
click at [979, 208] on input "End Time" at bounding box center [1002, 197] width 96 height 30
type input "17:00"
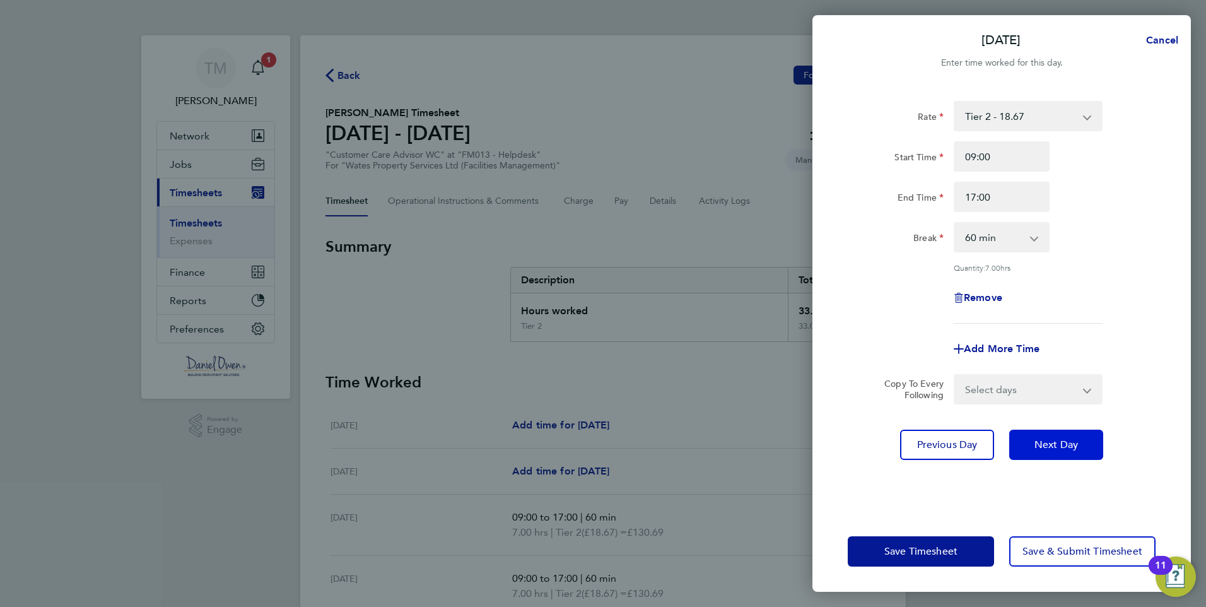
click at [1050, 443] on span "Next Day" at bounding box center [1057, 444] width 44 height 13
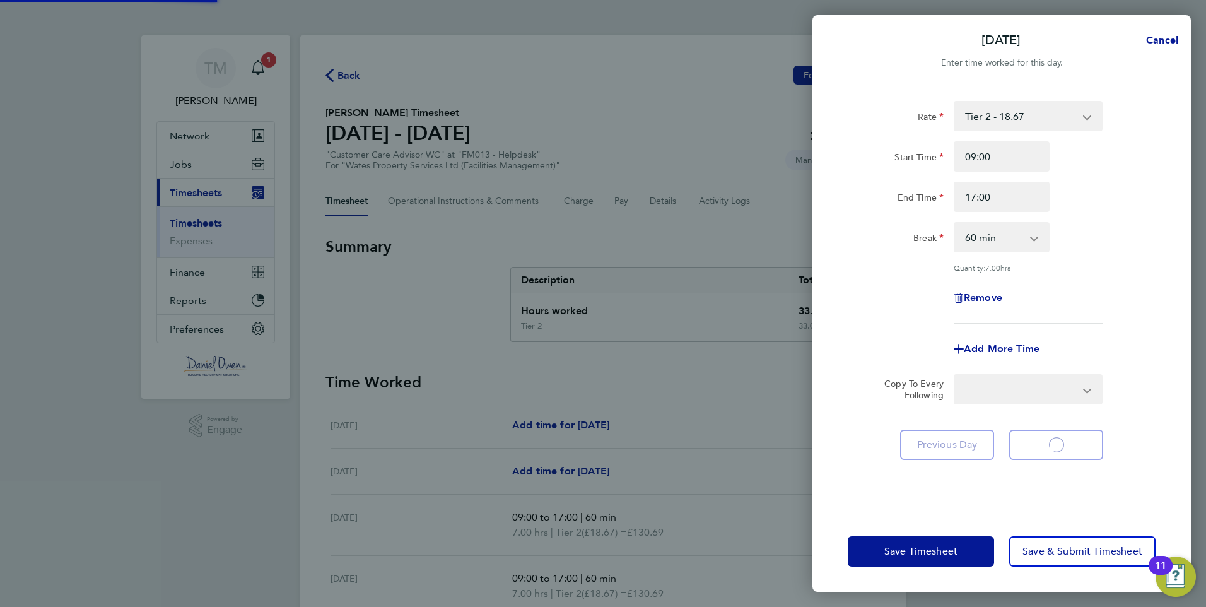
select select "60"
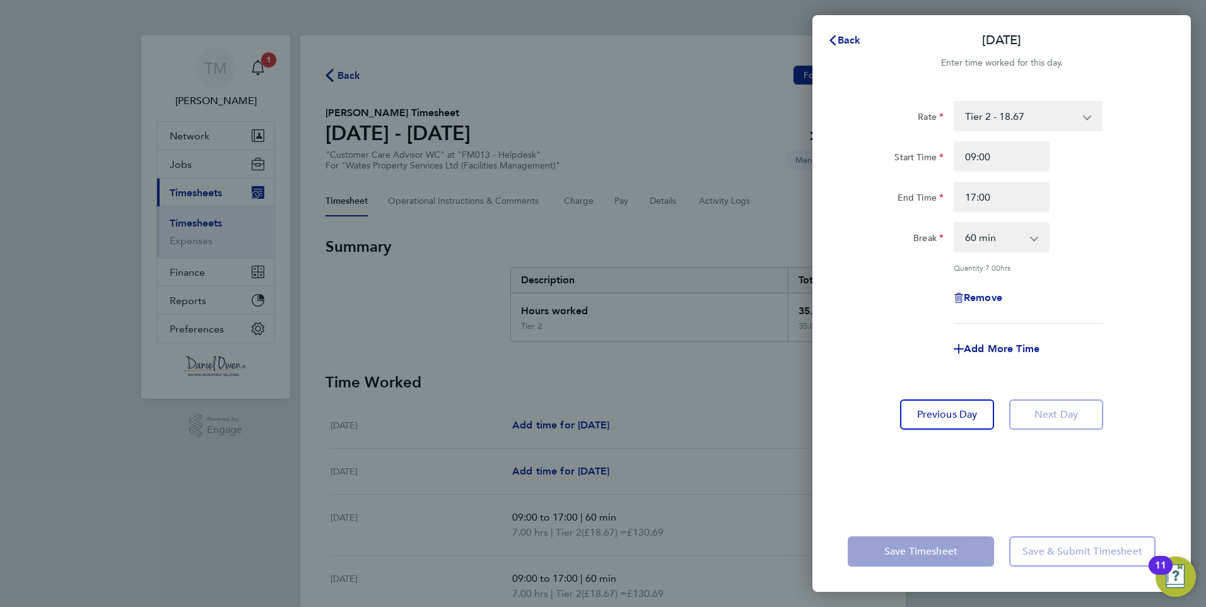
click at [1083, 233] on div "Break 0 min 15 min 30 min 45 min 60 min 75 min 90 min" at bounding box center [1002, 237] width 318 height 30
click at [901, 554] on app-form-button "Save Timesheet" at bounding box center [925, 551] width 154 height 30
click at [850, 36] on span "Back" at bounding box center [849, 40] width 23 height 12
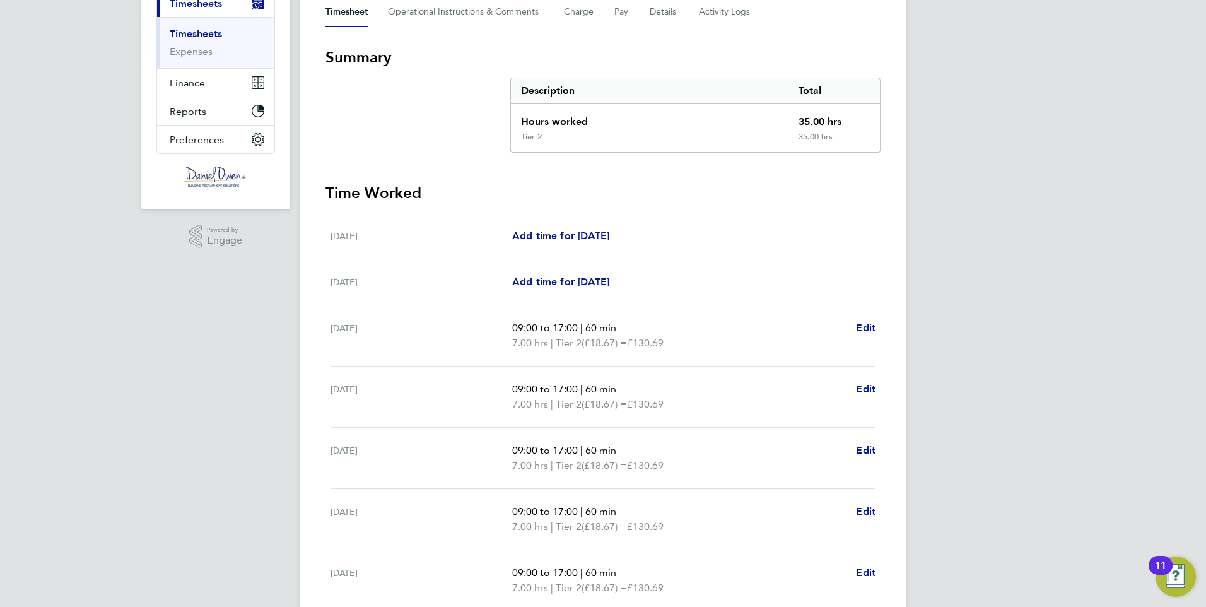
scroll to position [252, 0]
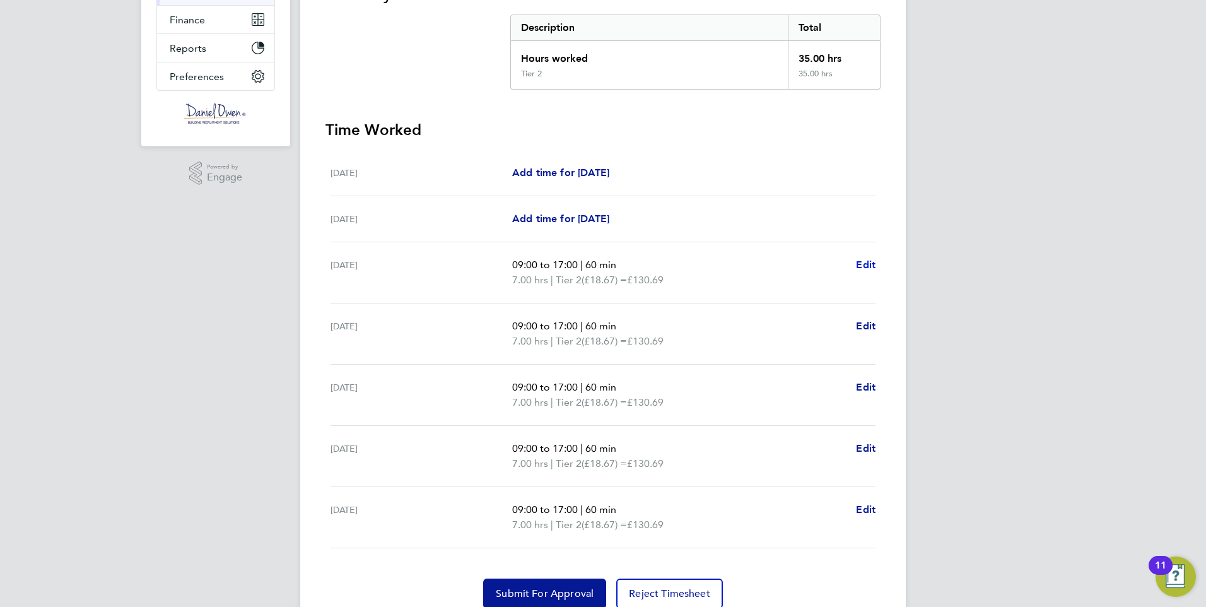
click at [862, 266] on span "Edit" at bounding box center [866, 265] width 20 height 12
select select "60"
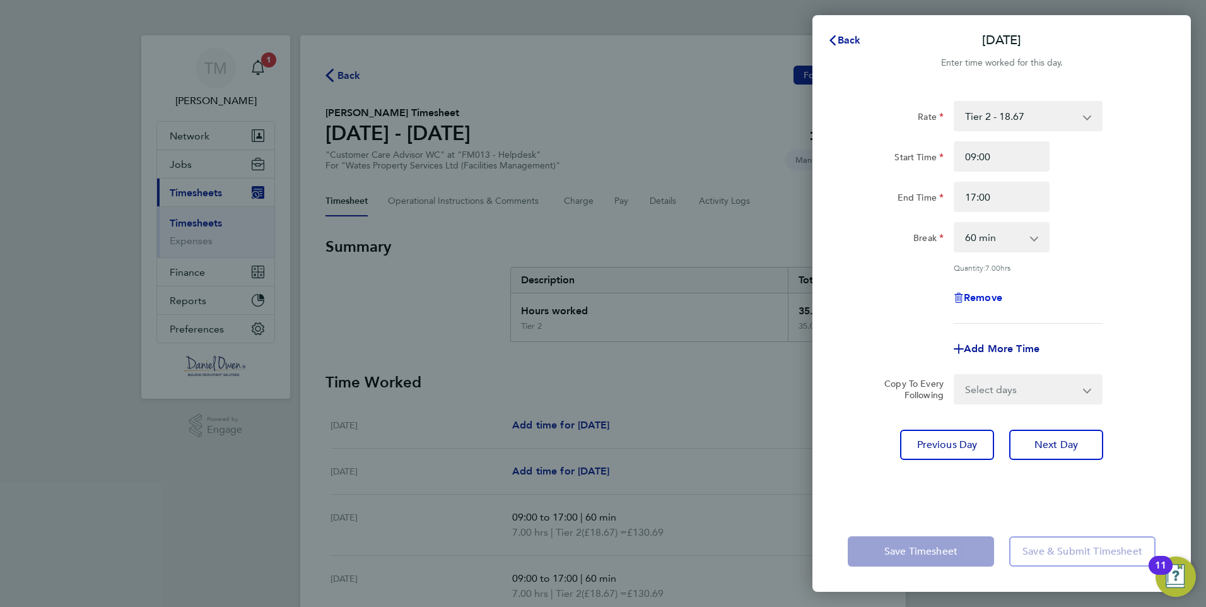
click at [982, 299] on span "Remove" at bounding box center [983, 297] width 38 height 12
select select "null"
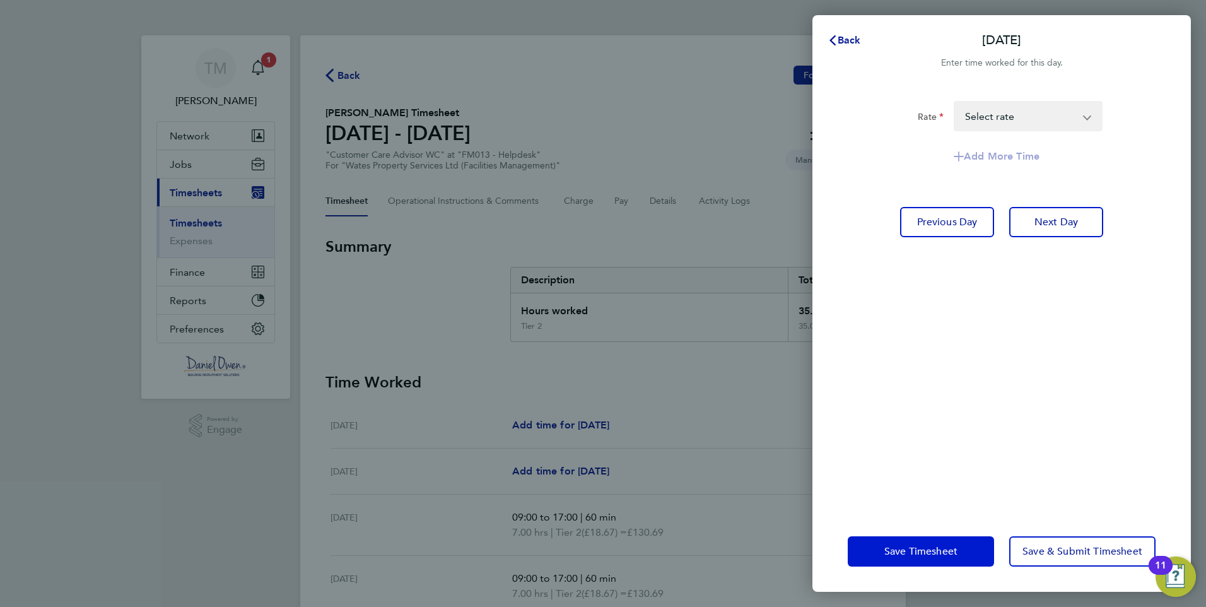
click at [929, 553] on span "Save Timesheet" at bounding box center [920, 551] width 73 height 13
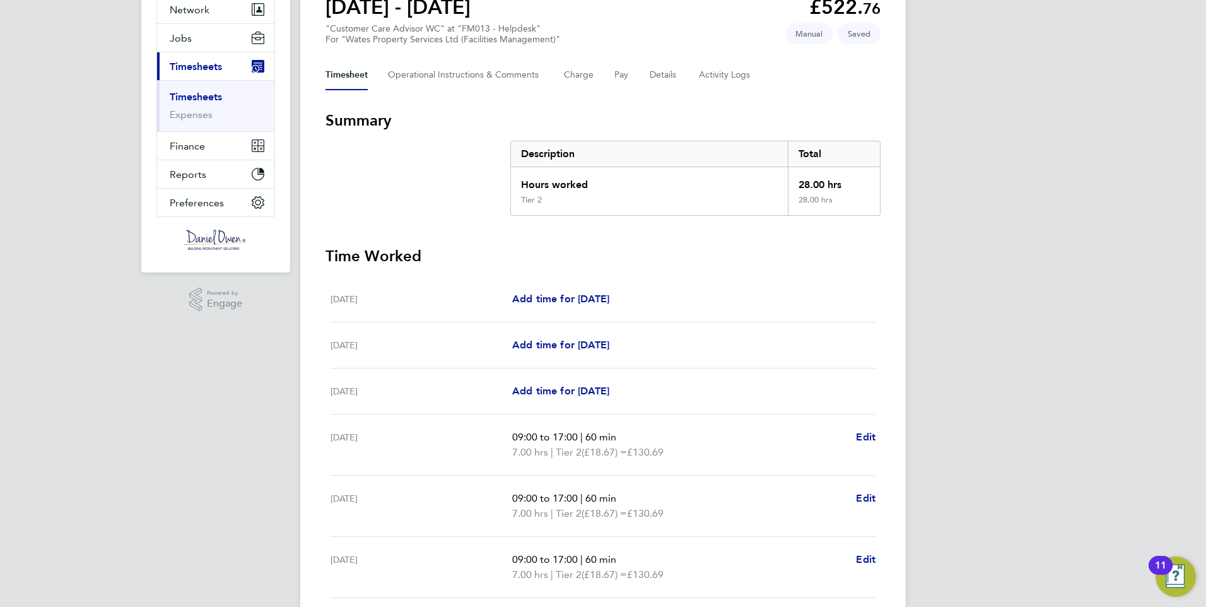
scroll to position [252, 0]
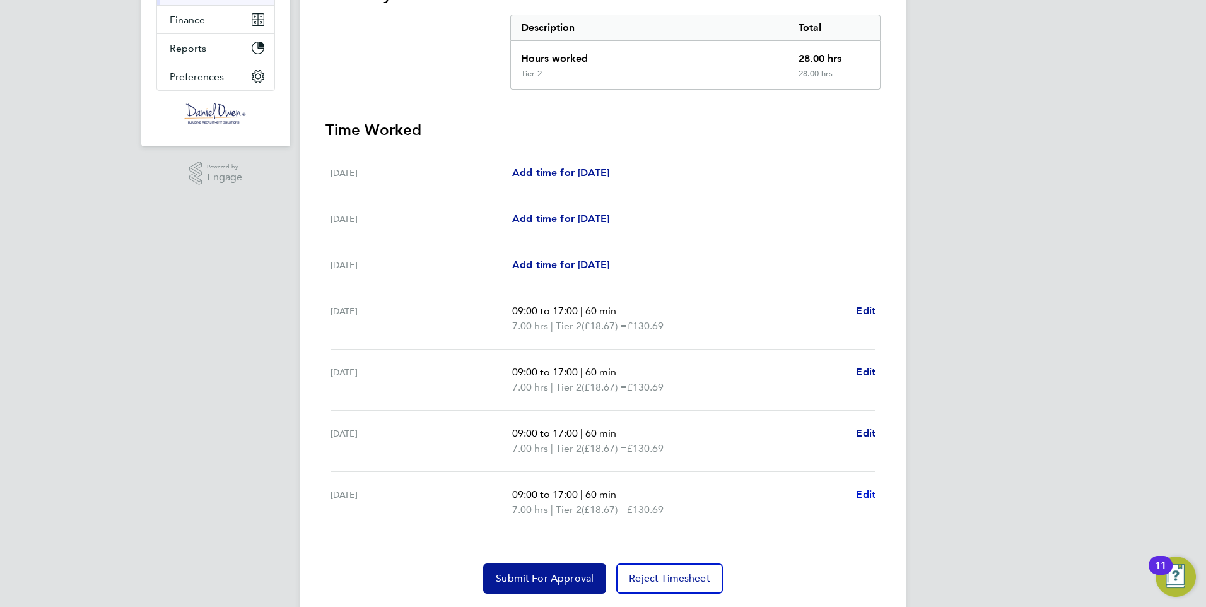
click at [869, 495] on span "Edit" at bounding box center [866, 494] width 20 height 12
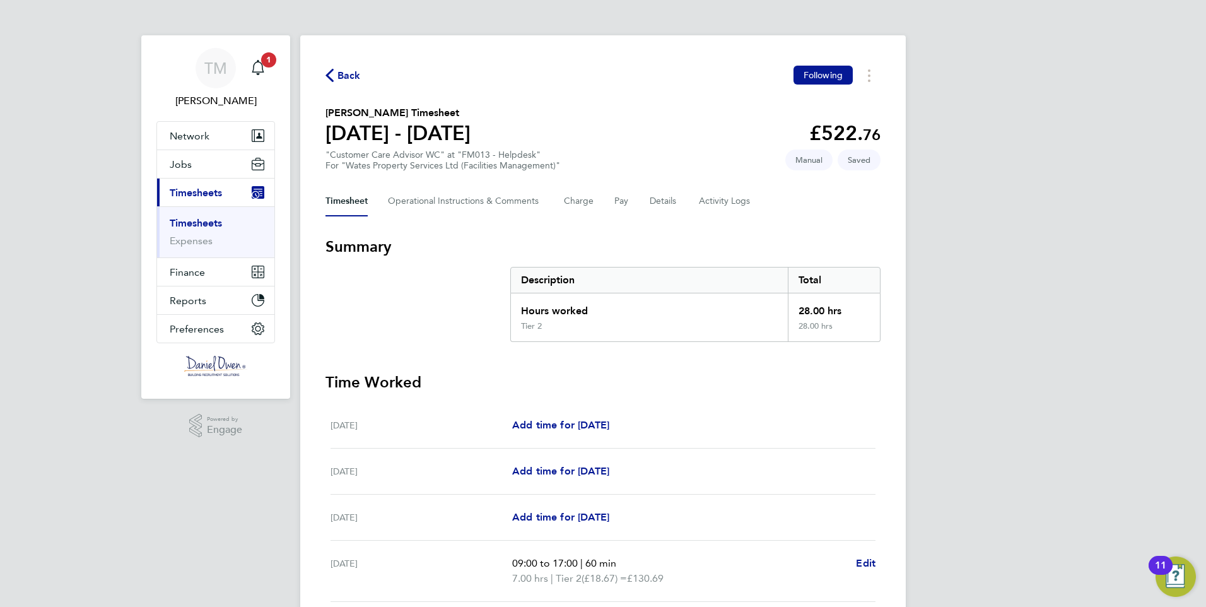
select select "60"
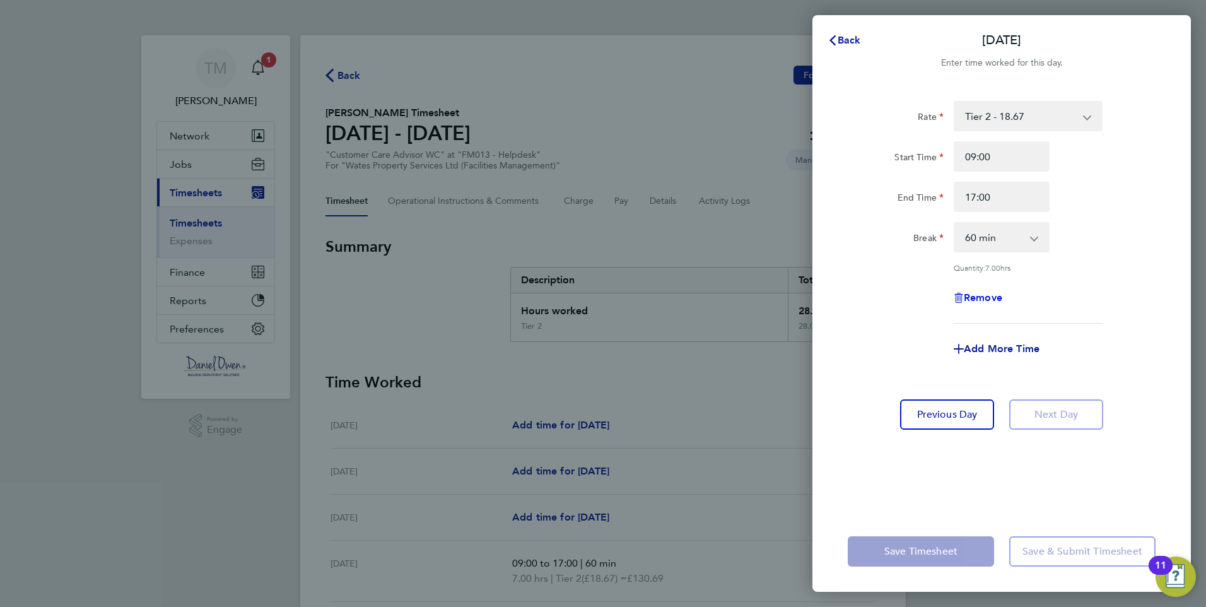
click at [978, 300] on span "Remove" at bounding box center [983, 297] width 38 height 12
select select "null"
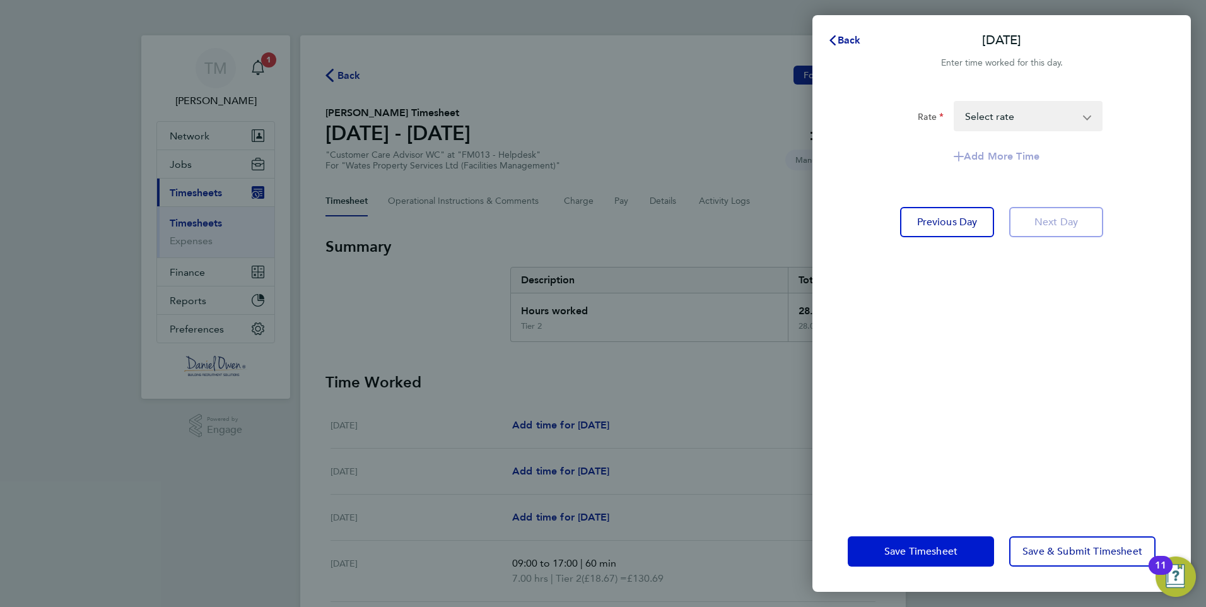
click at [907, 546] on span "Save Timesheet" at bounding box center [920, 551] width 73 height 13
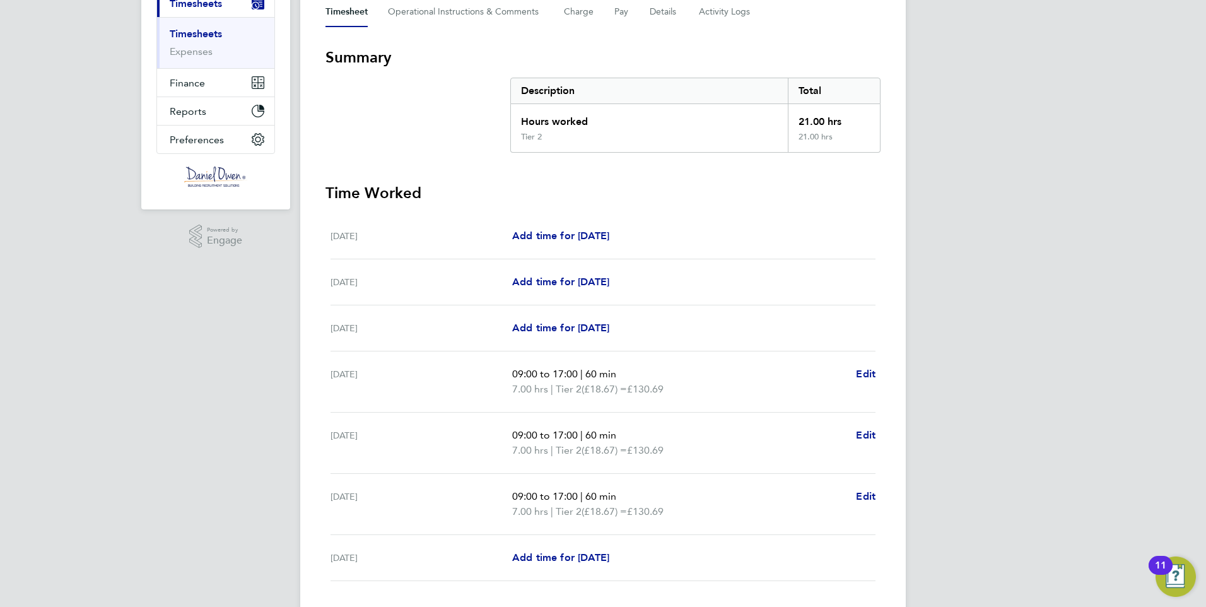
scroll to position [252, 0]
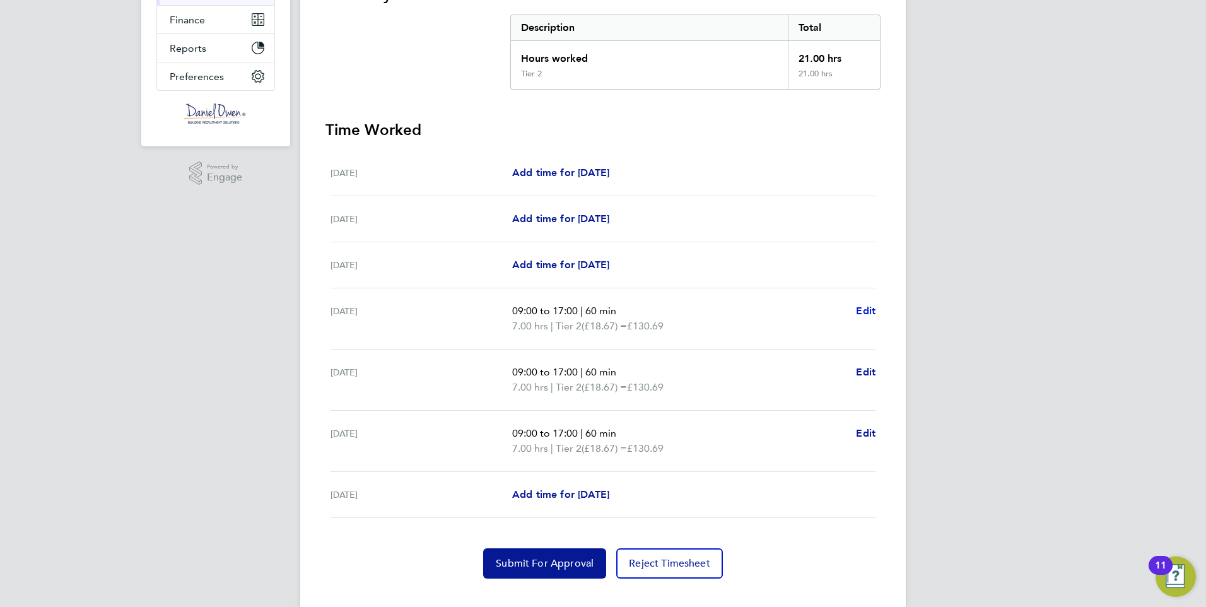
click at [857, 307] on span "Edit" at bounding box center [866, 311] width 20 height 12
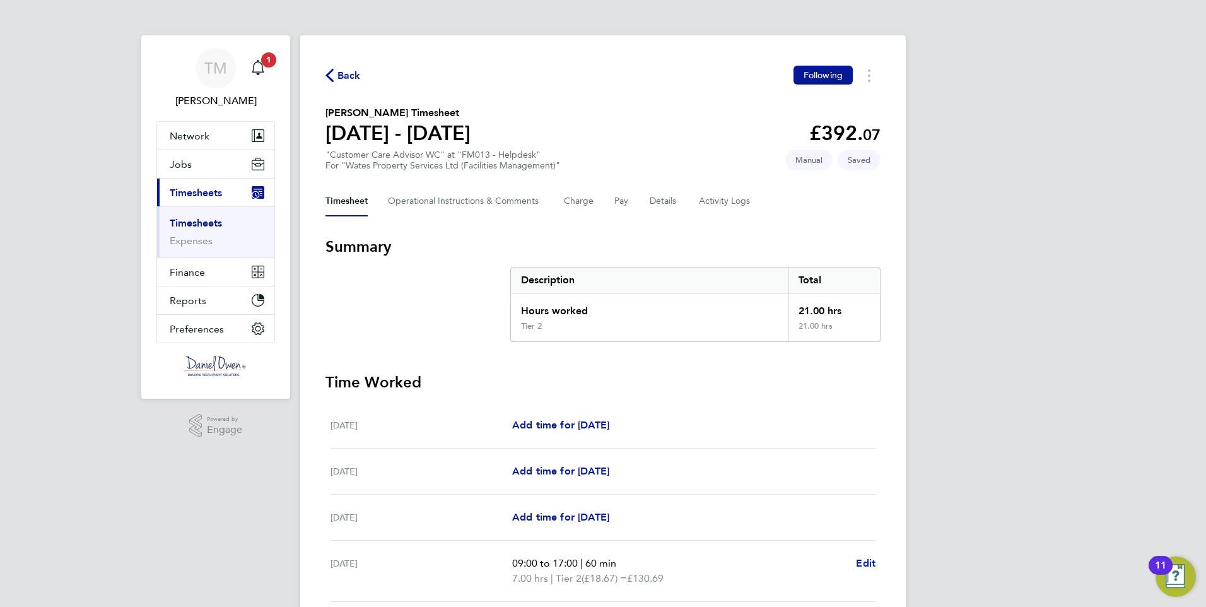
select select "60"
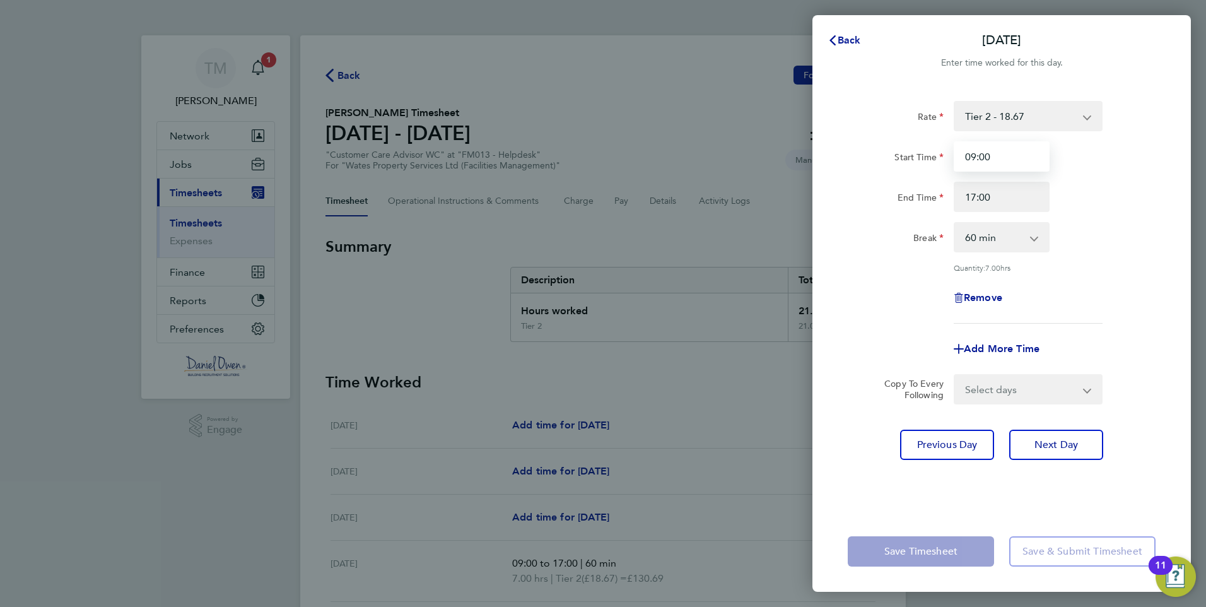
click at [975, 156] on input "09:00" at bounding box center [1002, 156] width 96 height 30
type input "08:00"
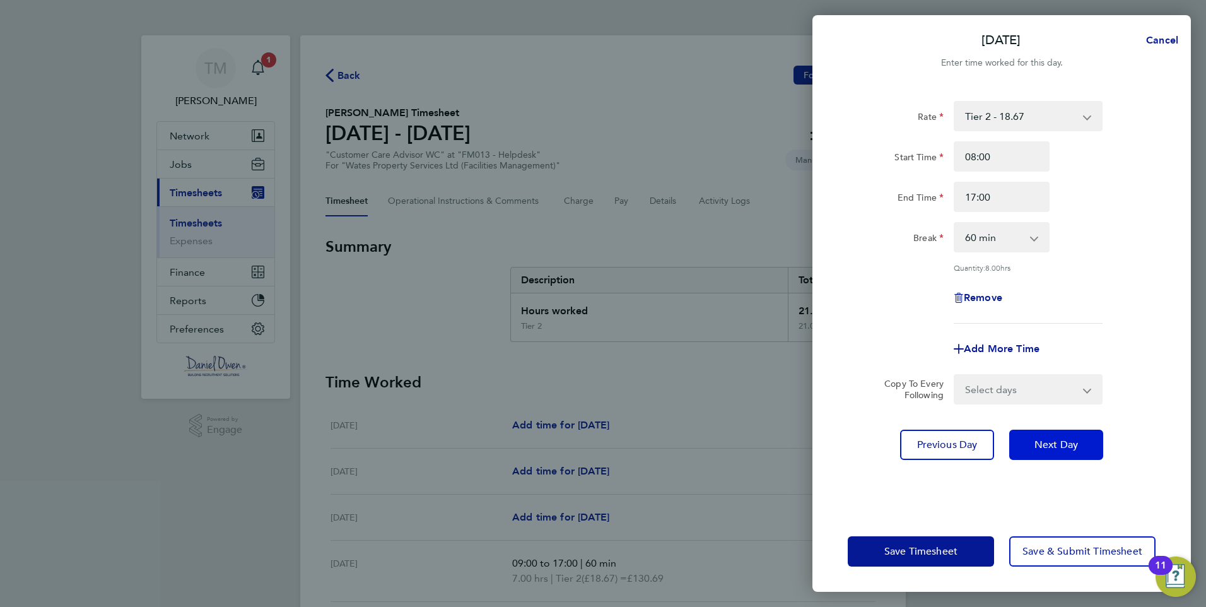
click at [1072, 446] on span "Next Day" at bounding box center [1057, 444] width 44 height 13
select select "60"
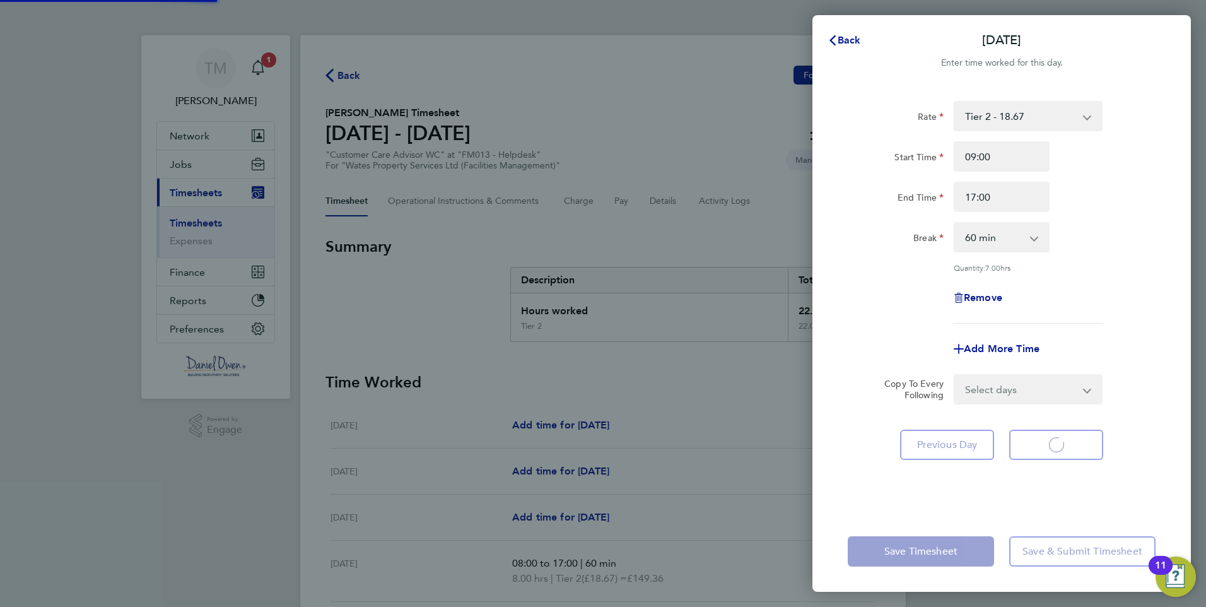
select select "60"
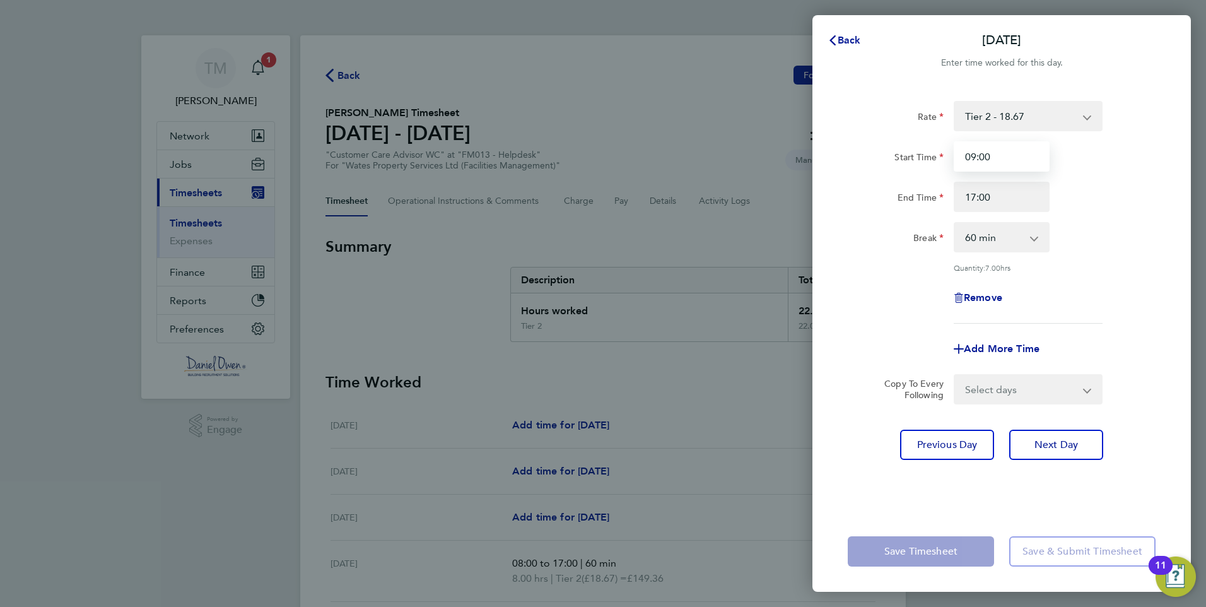
click at [975, 157] on input "09:00" at bounding box center [1002, 156] width 96 height 30
type input "08:00"
click at [1080, 441] on button "Next Day" at bounding box center [1056, 445] width 94 height 30
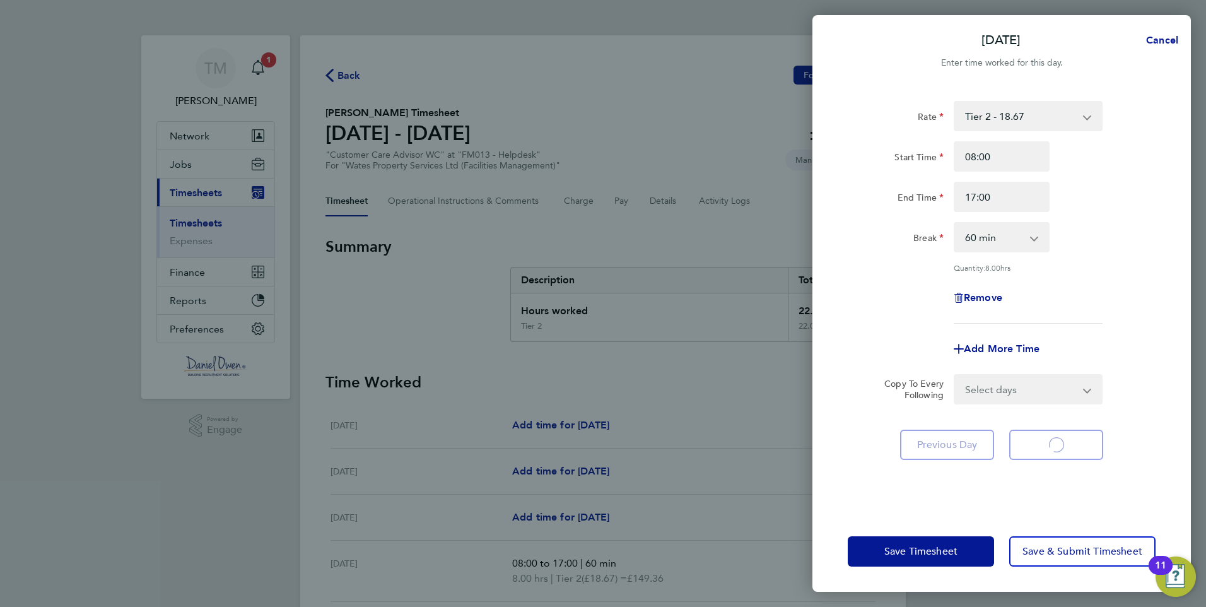
select select "60"
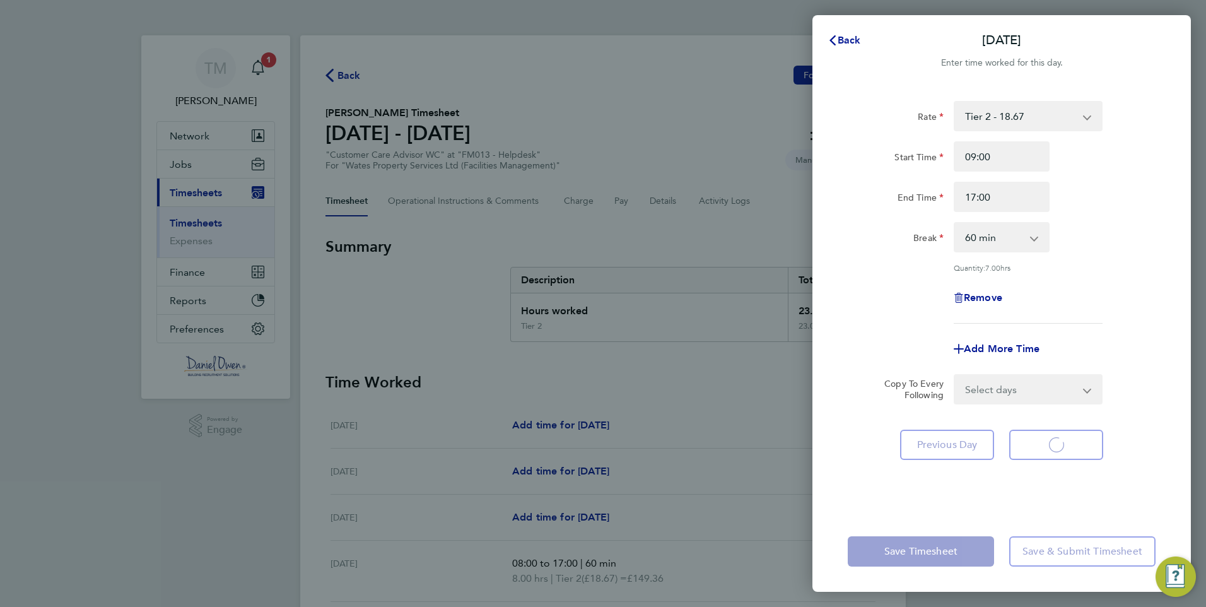
select select "60"
click at [975, 155] on input "09:00" at bounding box center [1002, 156] width 96 height 30
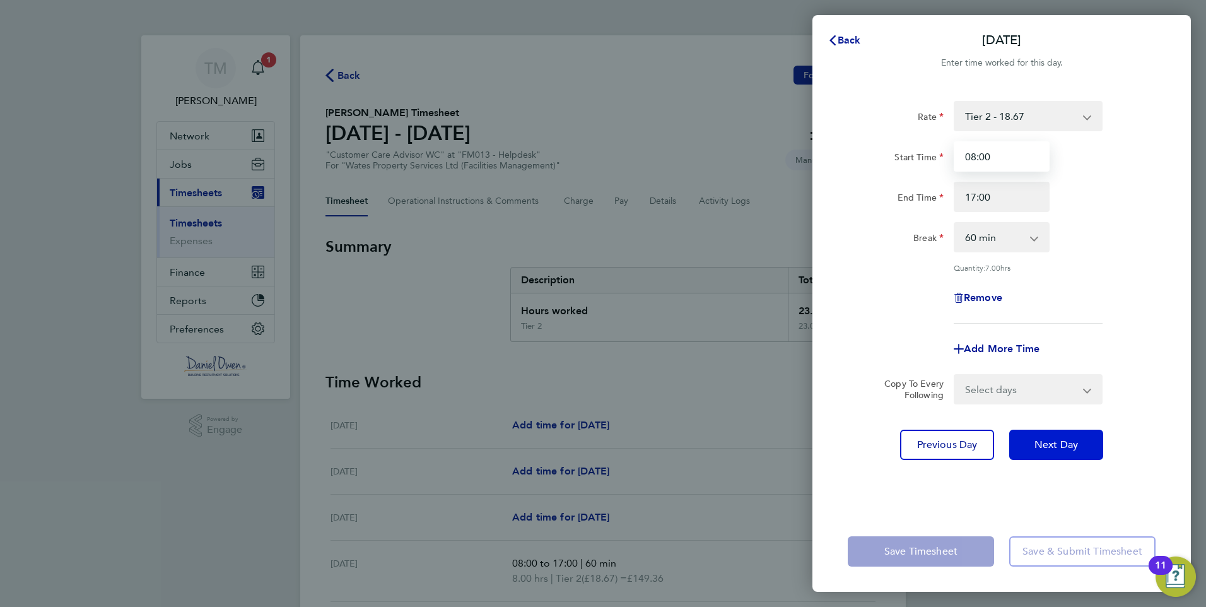
type input "08:00"
click at [1076, 444] on span "Next Day" at bounding box center [1057, 444] width 44 height 13
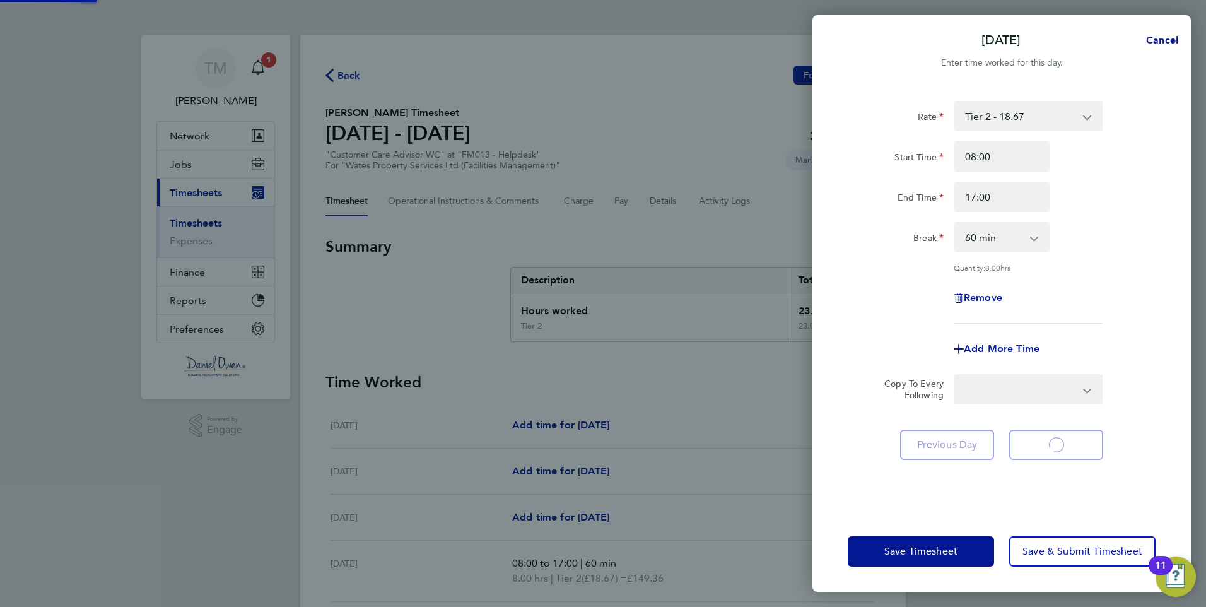
select select "60"
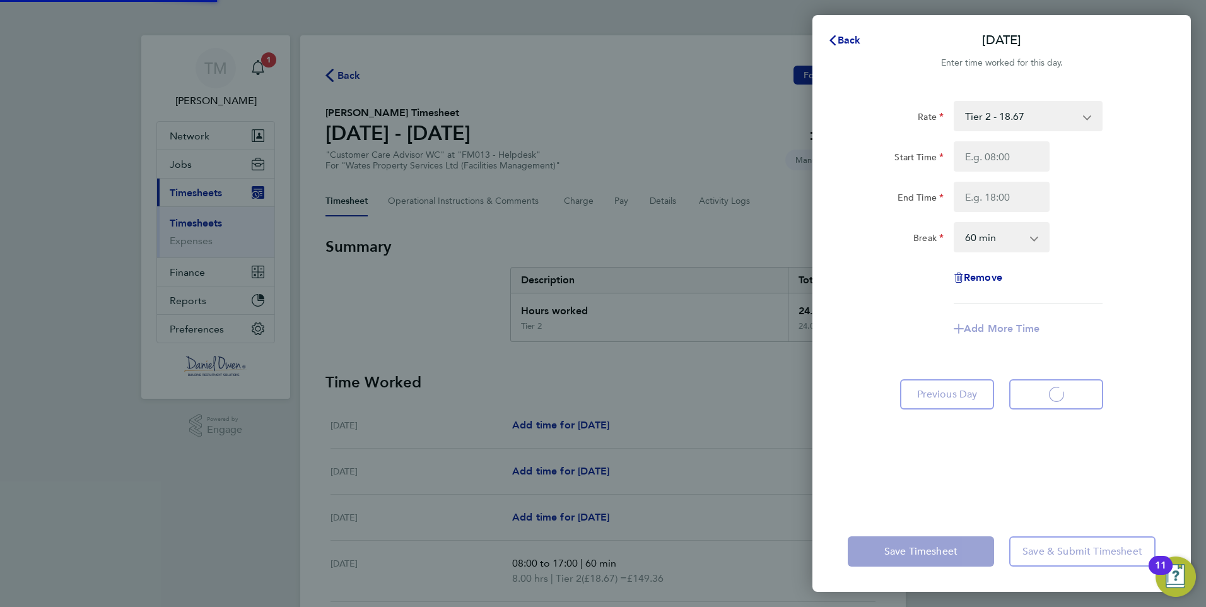
select select "60"
click at [848, 38] on span "Back" at bounding box center [849, 40] width 23 height 12
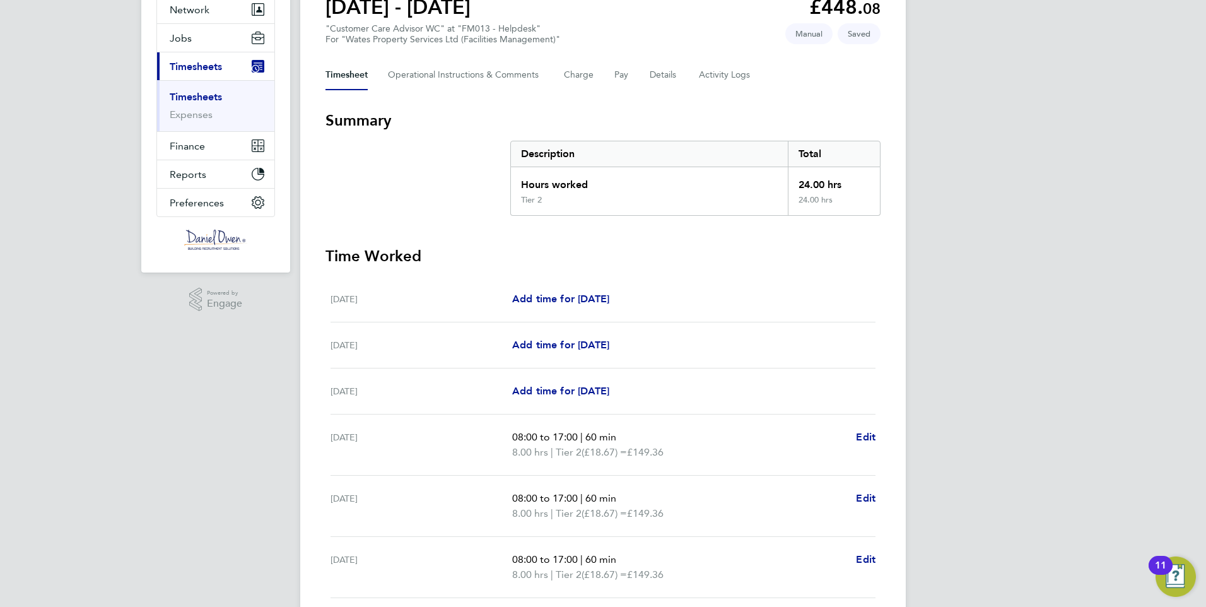
scroll to position [252, 0]
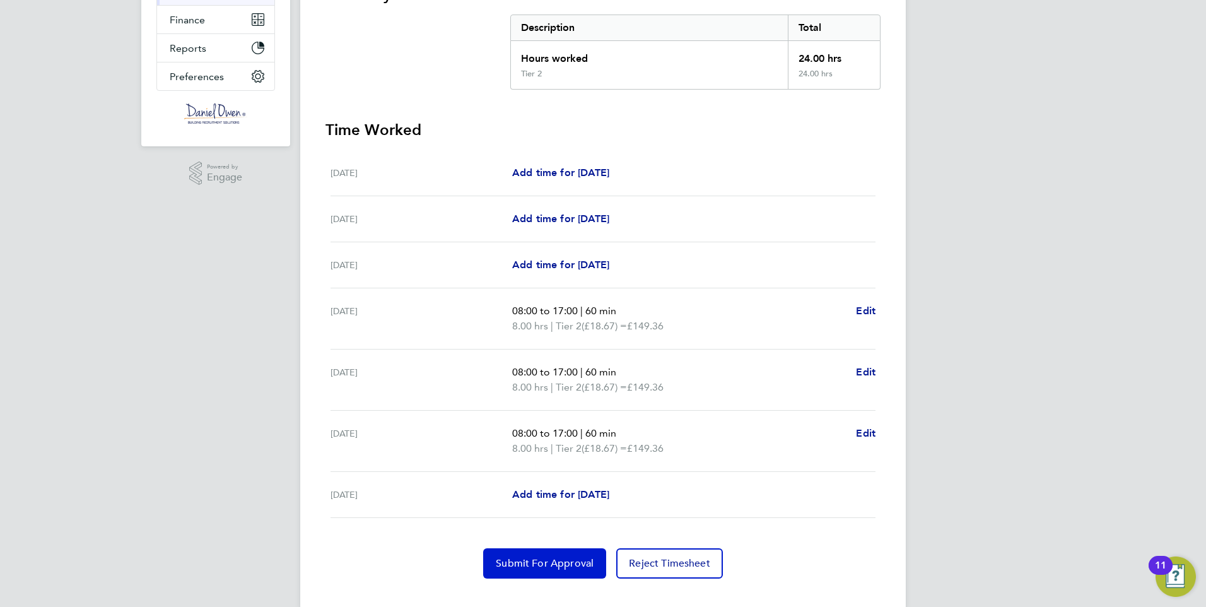
click at [545, 564] on span "Submit For Approval" at bounding box center [545, 563] width 98 height 13
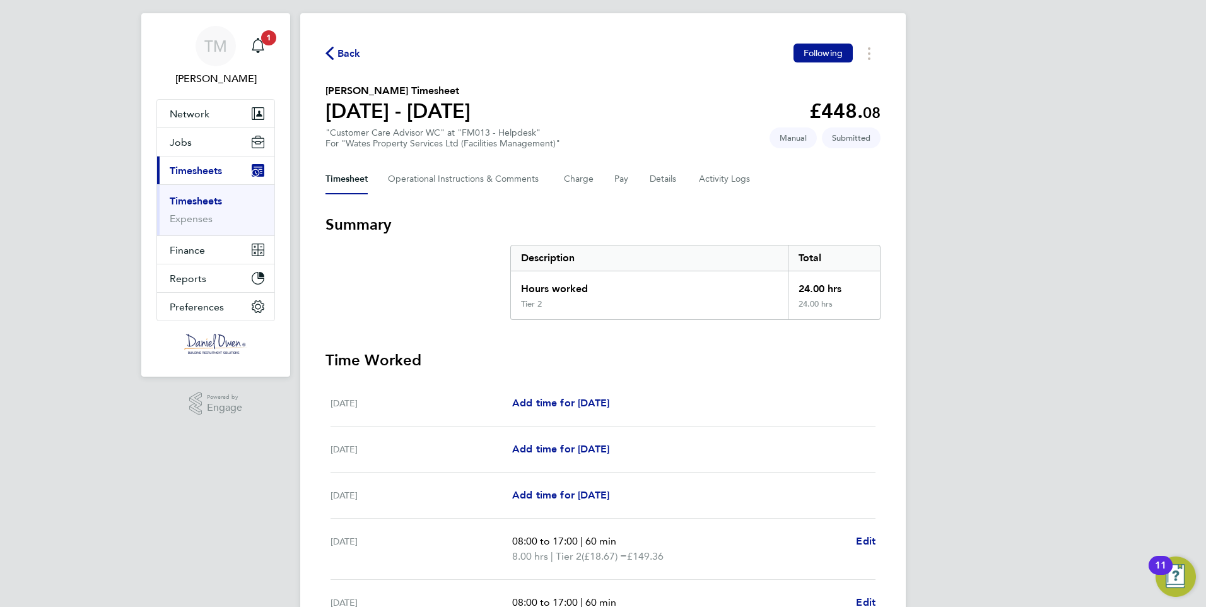
scroll to position [0, 0]
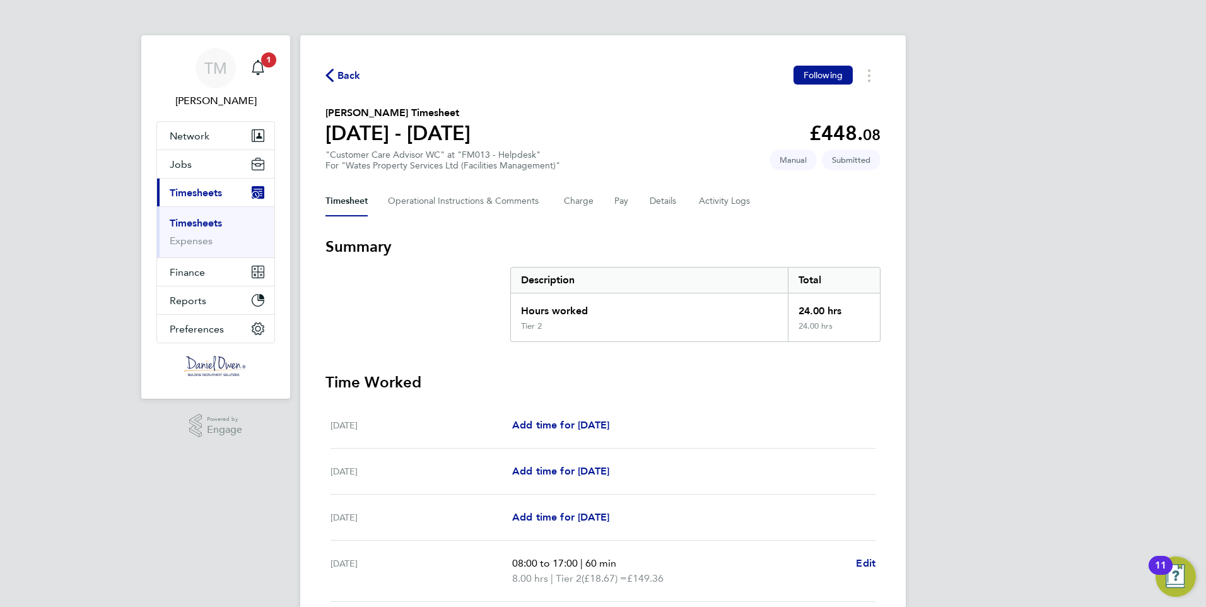
click at [360, 78] on span "Back" at bounding box center [348, 75] width 23 height 15
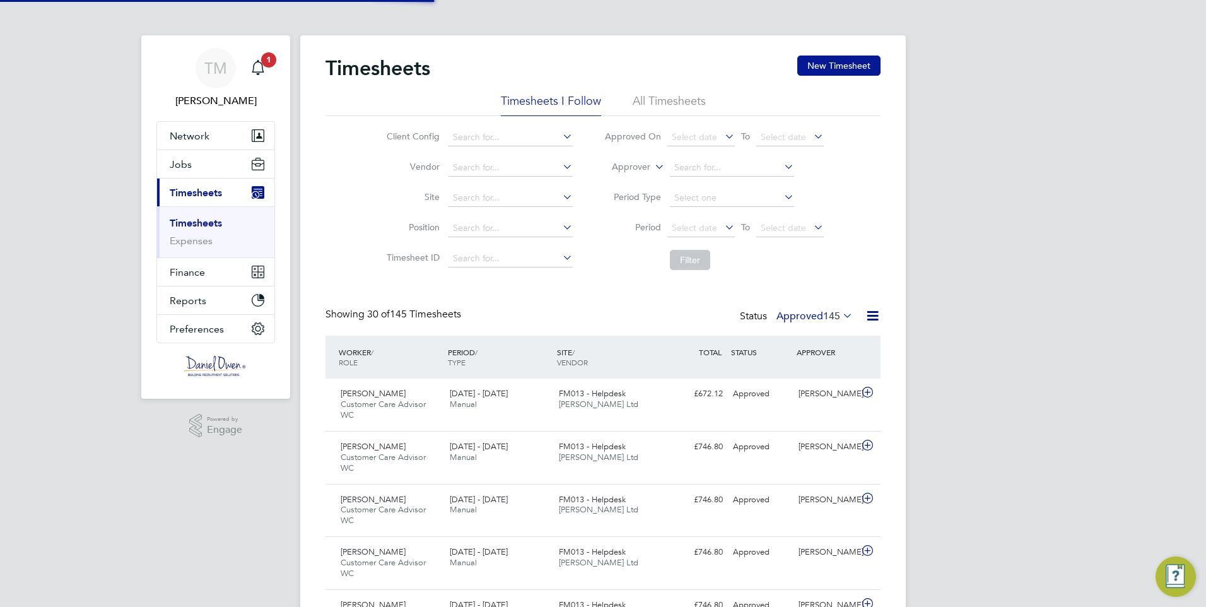
scroll to position [42, 110]
click at [678, 101] on li "All Timesheets" at bounding box center [669, 104] width 73 height 23
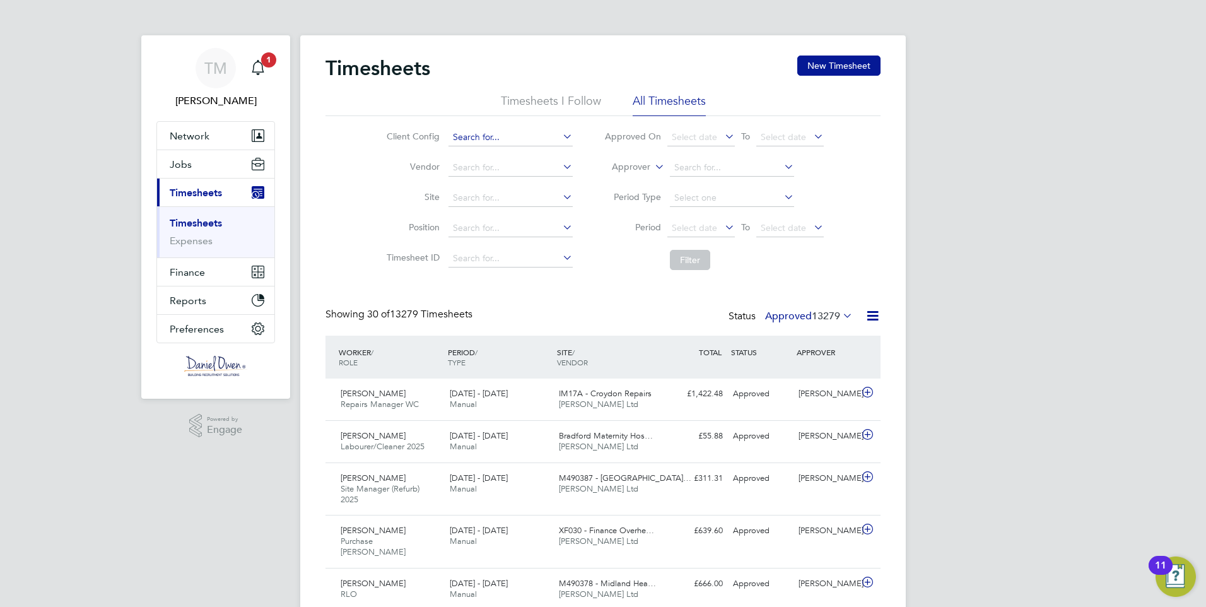
click at [504, 132] on input at bounding box center [511, 138] width 124 height 18
type input "[PERSON_NAME]"
click at [847, 73] on button "New Timesheet" at bounding box center [838, 66] width 83 height 20
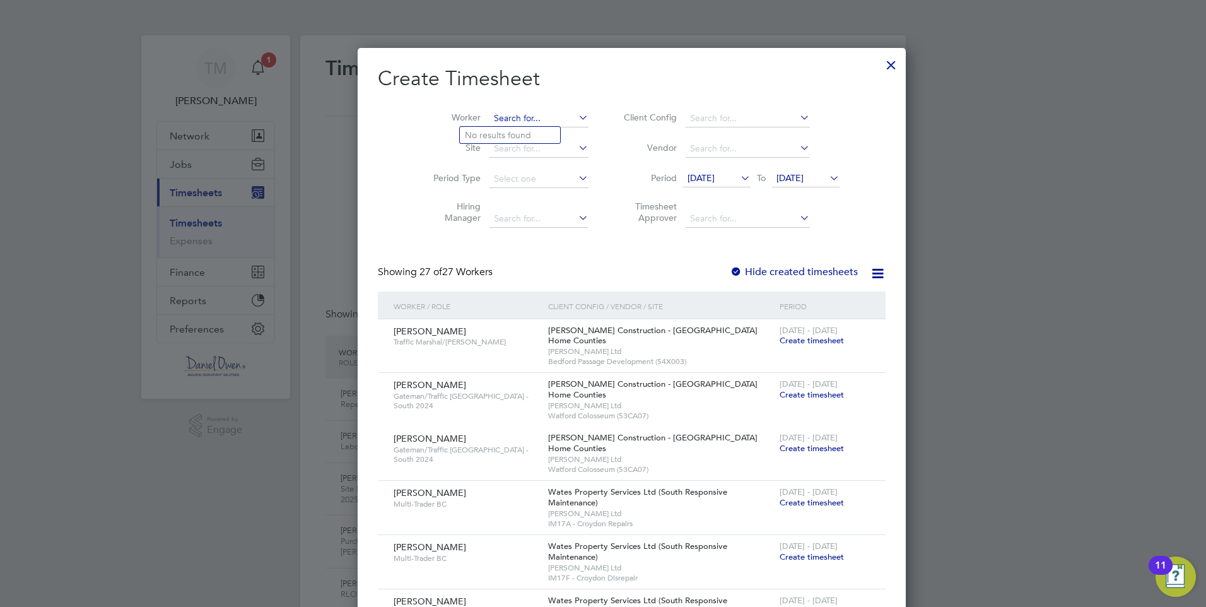
click at [490, 119] on input at bounding box center [539, 119] width 99 height 18
click at [518, 131] on li "[PERSON_NAME]" at bounding box center [514, 135] width 109 height 17
type input "[PERSON_NAME]"
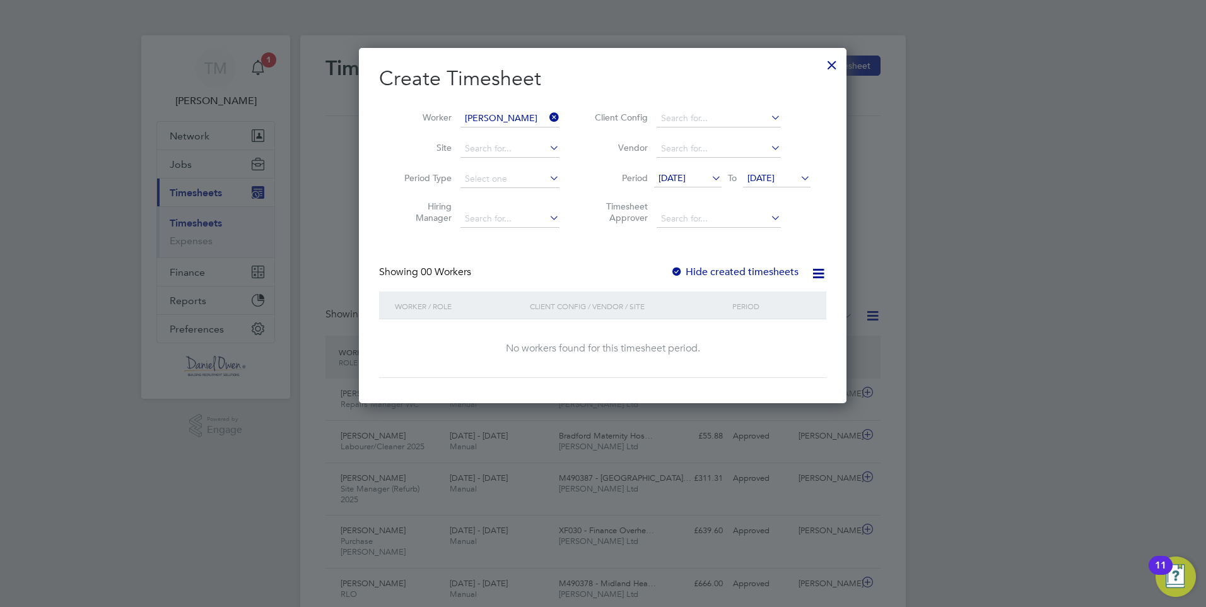
click at [709, 177] on icon at bounding box center [709, 178] width 0 height 18
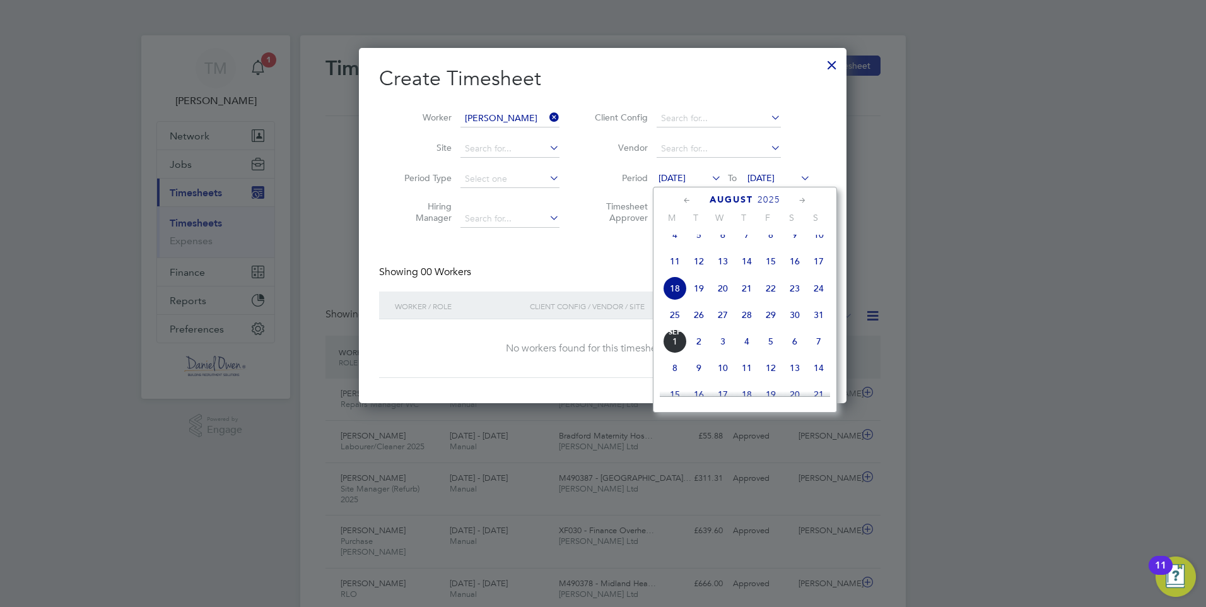
click at [552, 278] on div "Showing 00 Workers Hide created timesheets" at bounding box center [602, 279] width 447 height 26
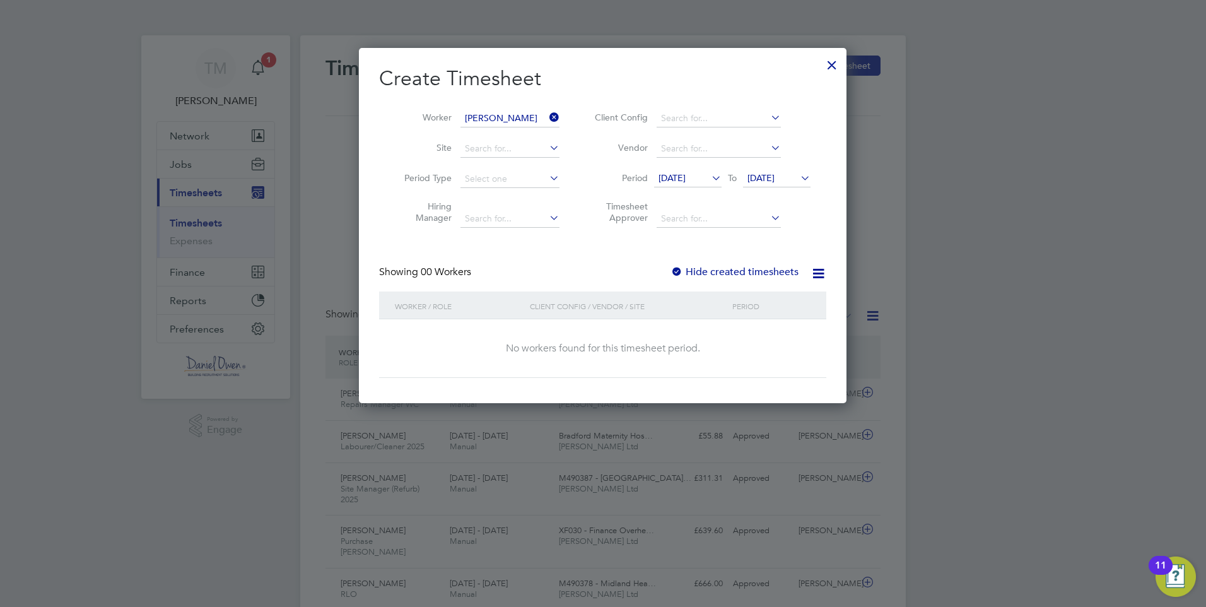
click at [770, 267] on label "Hide created timesheets" at bounding box center [735, 272] width 128 height 13
click at [686, 173] on span "[DATE]" at bounding box center [672, 177] width 27 height 11
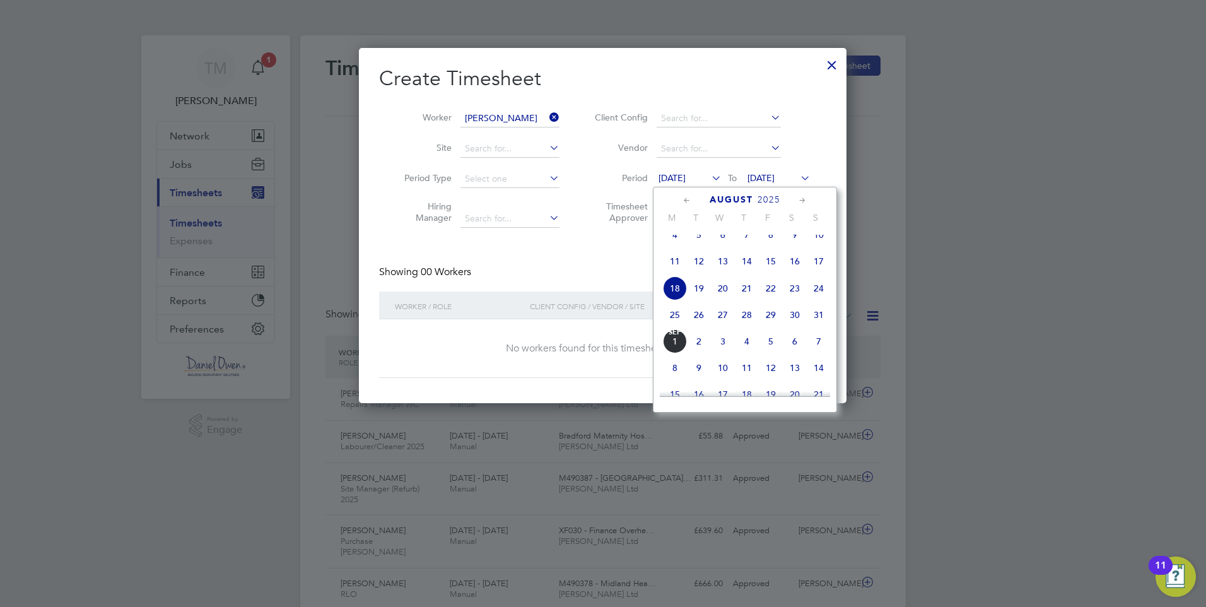
click at [792, 298] on span "23" at bounding box center [795, 288] width 24 height 24
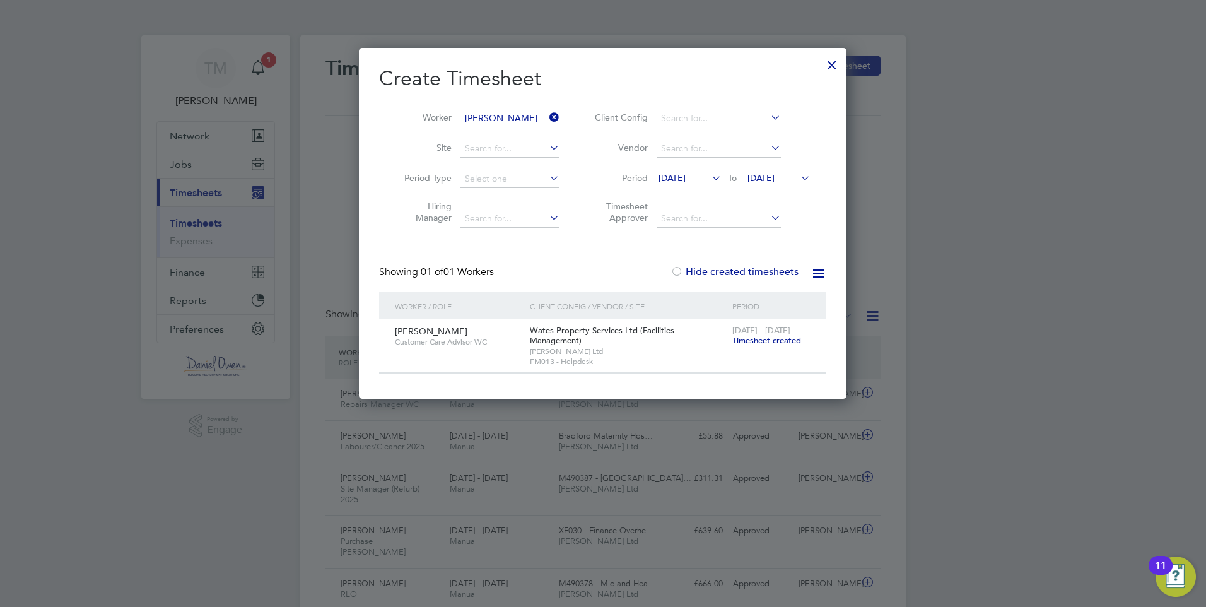
click at [828, 66] on div at bounding box center [832, 61] width 23 height 23
